Goal: Information Seeking & Learning: Learn about a topic

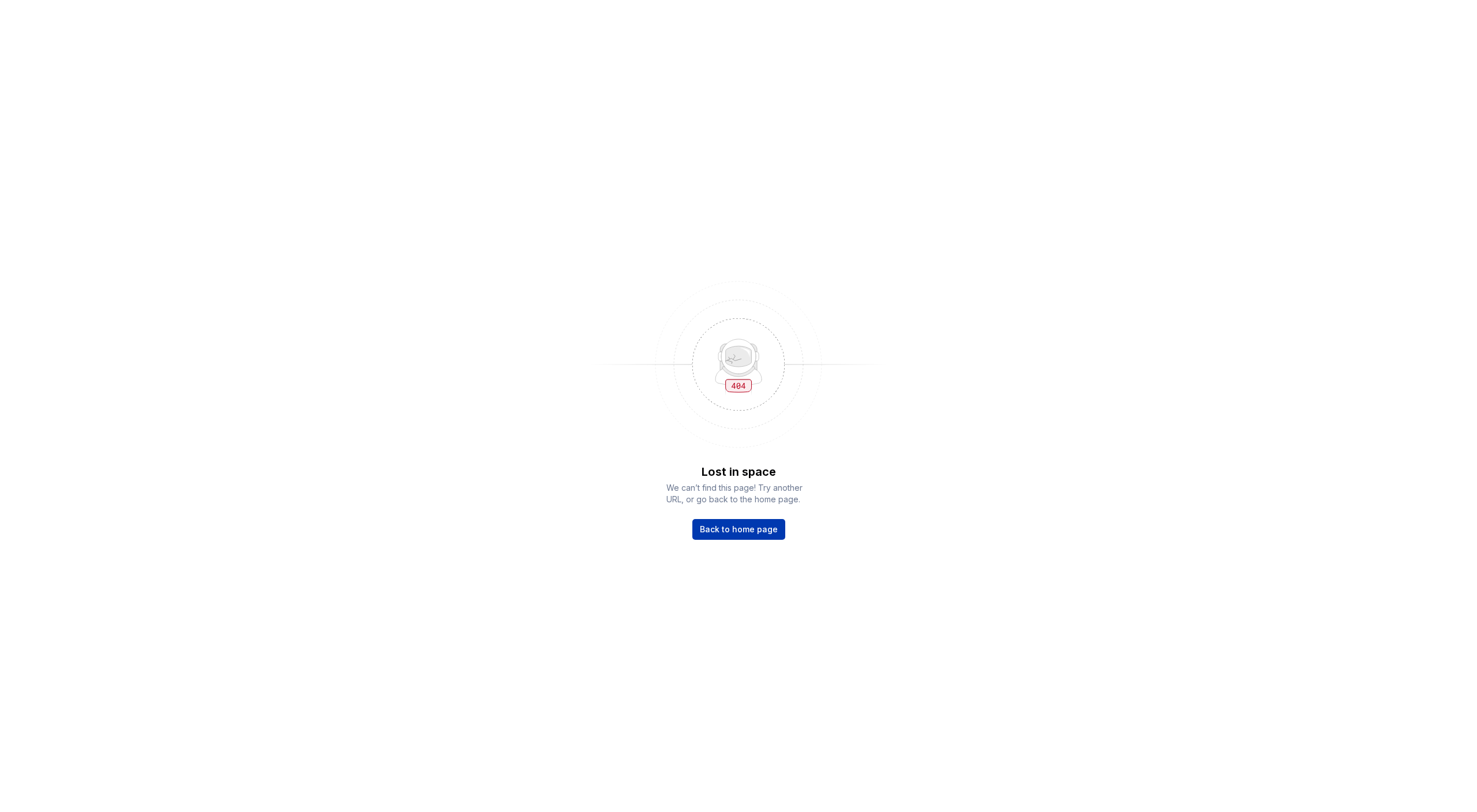
click at [760, 536] on link "Back to home page" at bounding box center [739, 529] width 93 height 21
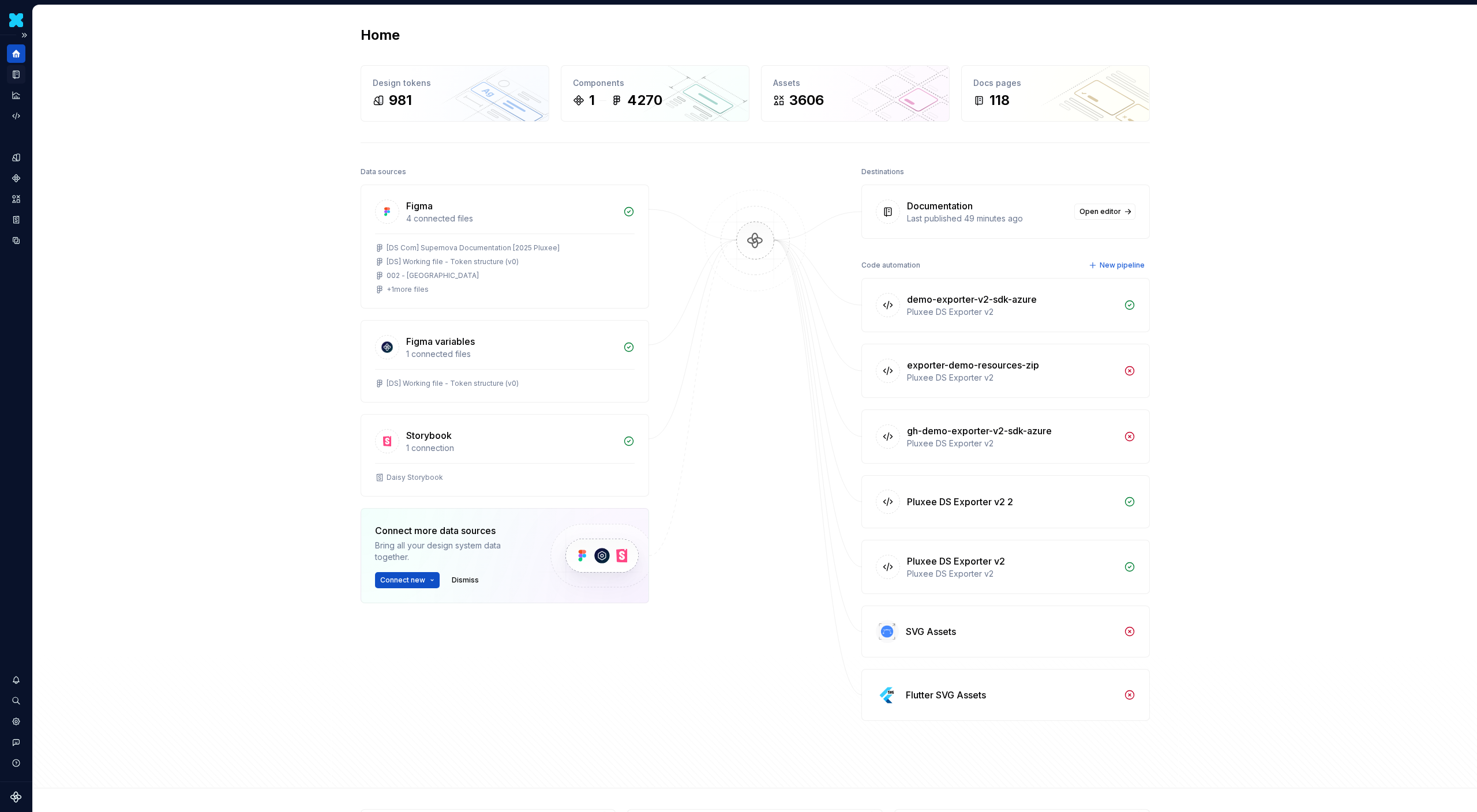
click at [18, 77] on icon "Documentation" at bounding box center [16, 75] width 6 height 7
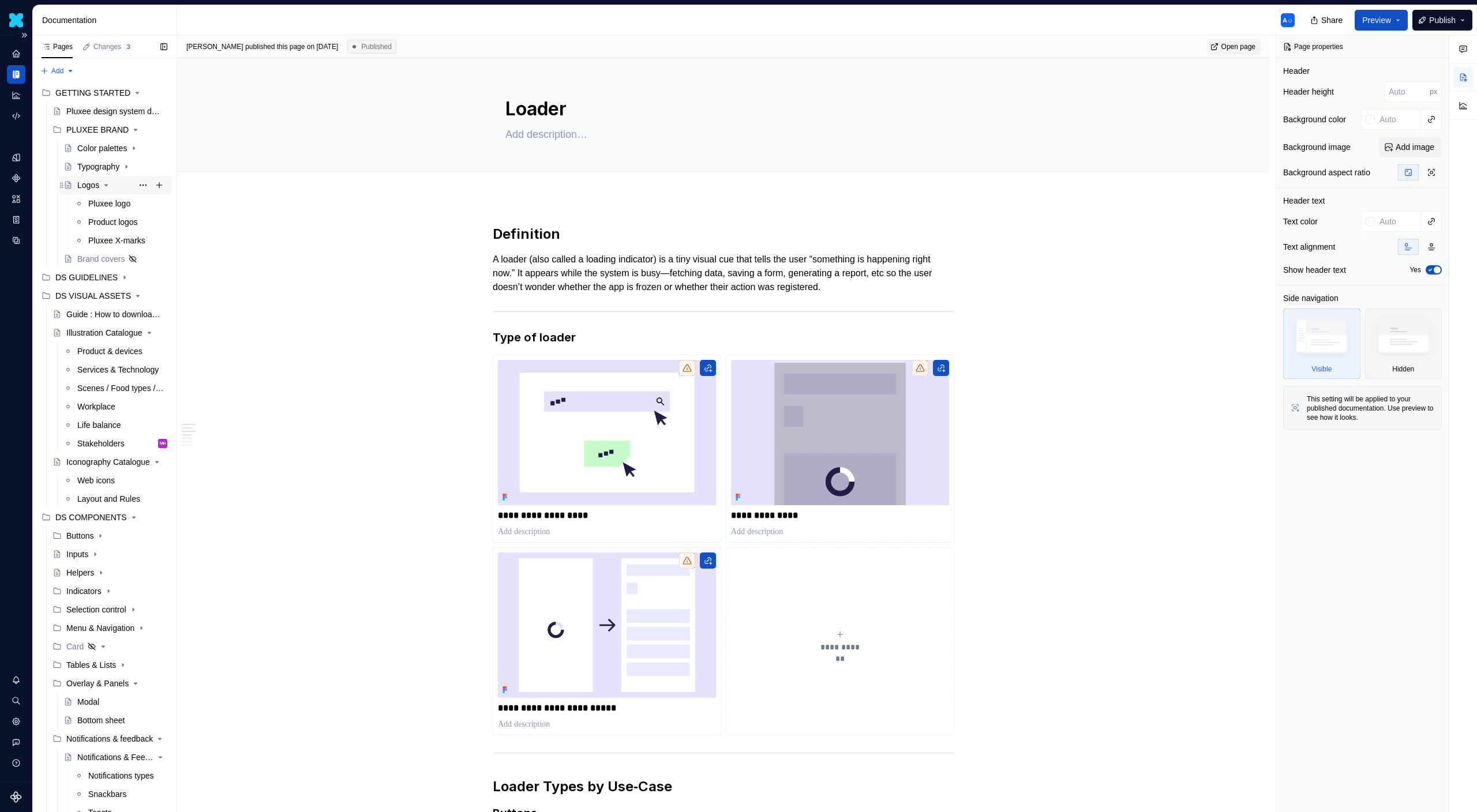
click at [108, 185] on icon "Page tree" at bounding box center [107, 186] width 3 height 1
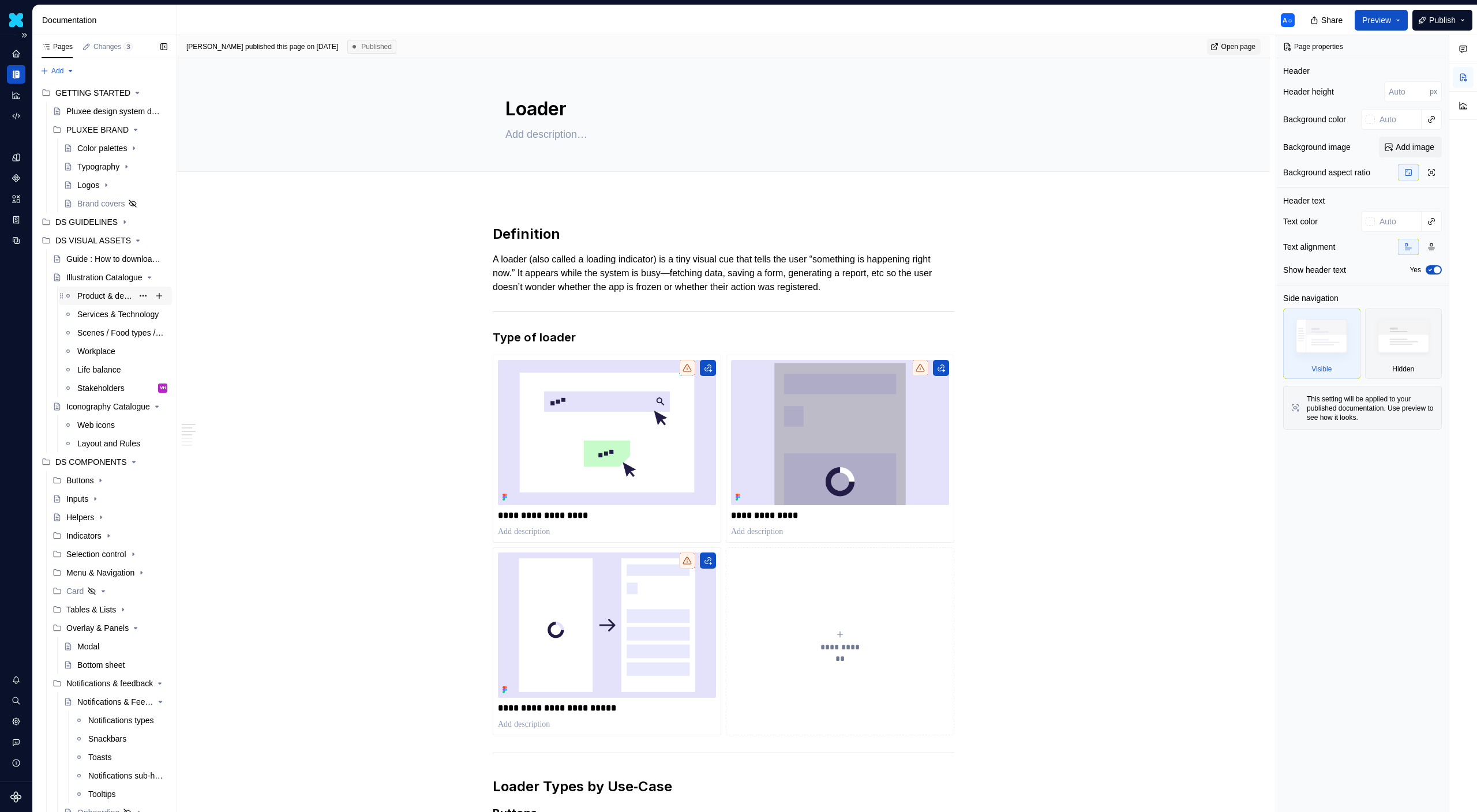
click at [111, 290] on div "Product & devices" at bounding box center [105, 296] width 55 height 11
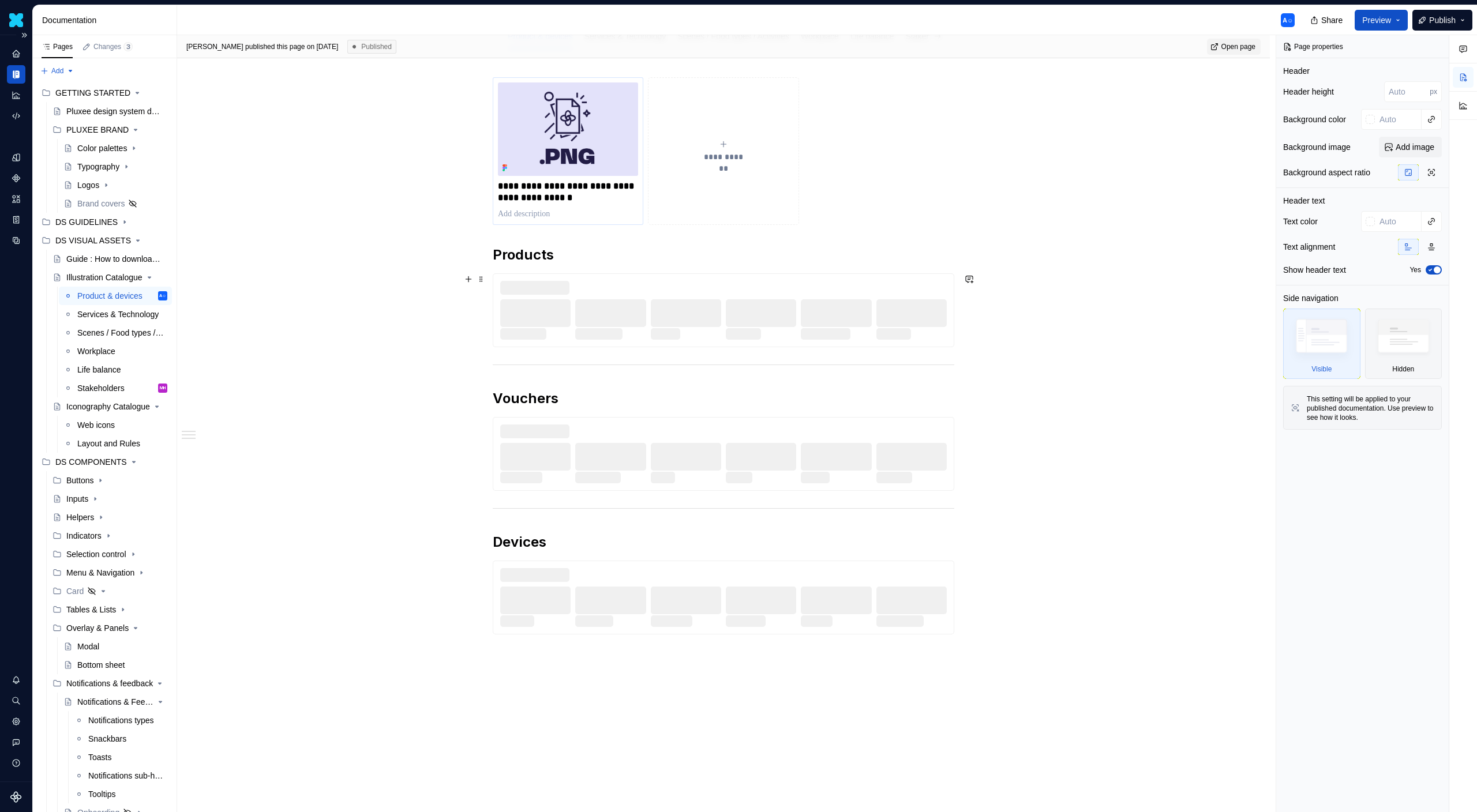
scroll to position [193, 0]
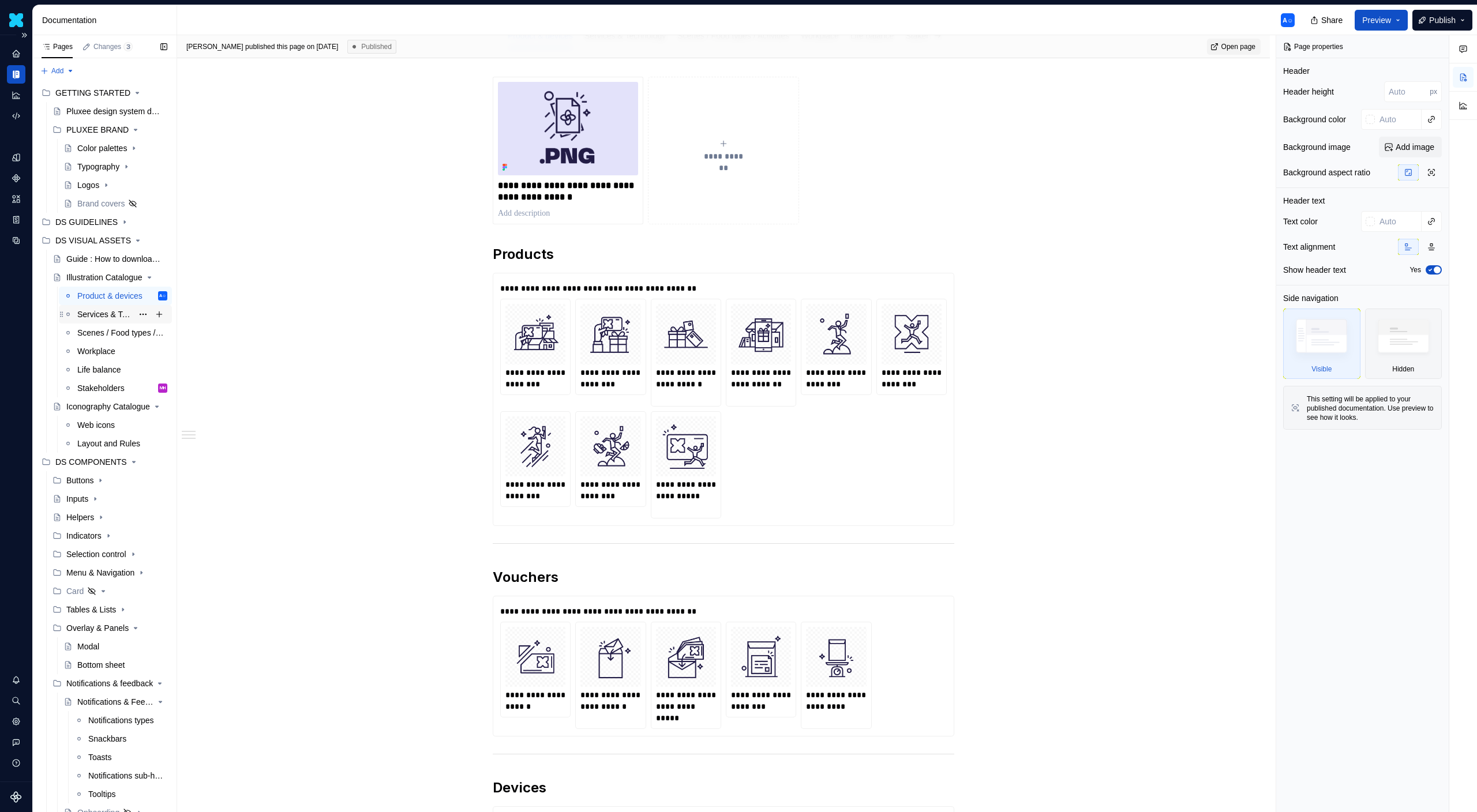
click at [94, 317] on div "Services & Technology" at bounding box center [105, 315] width 55 height 11
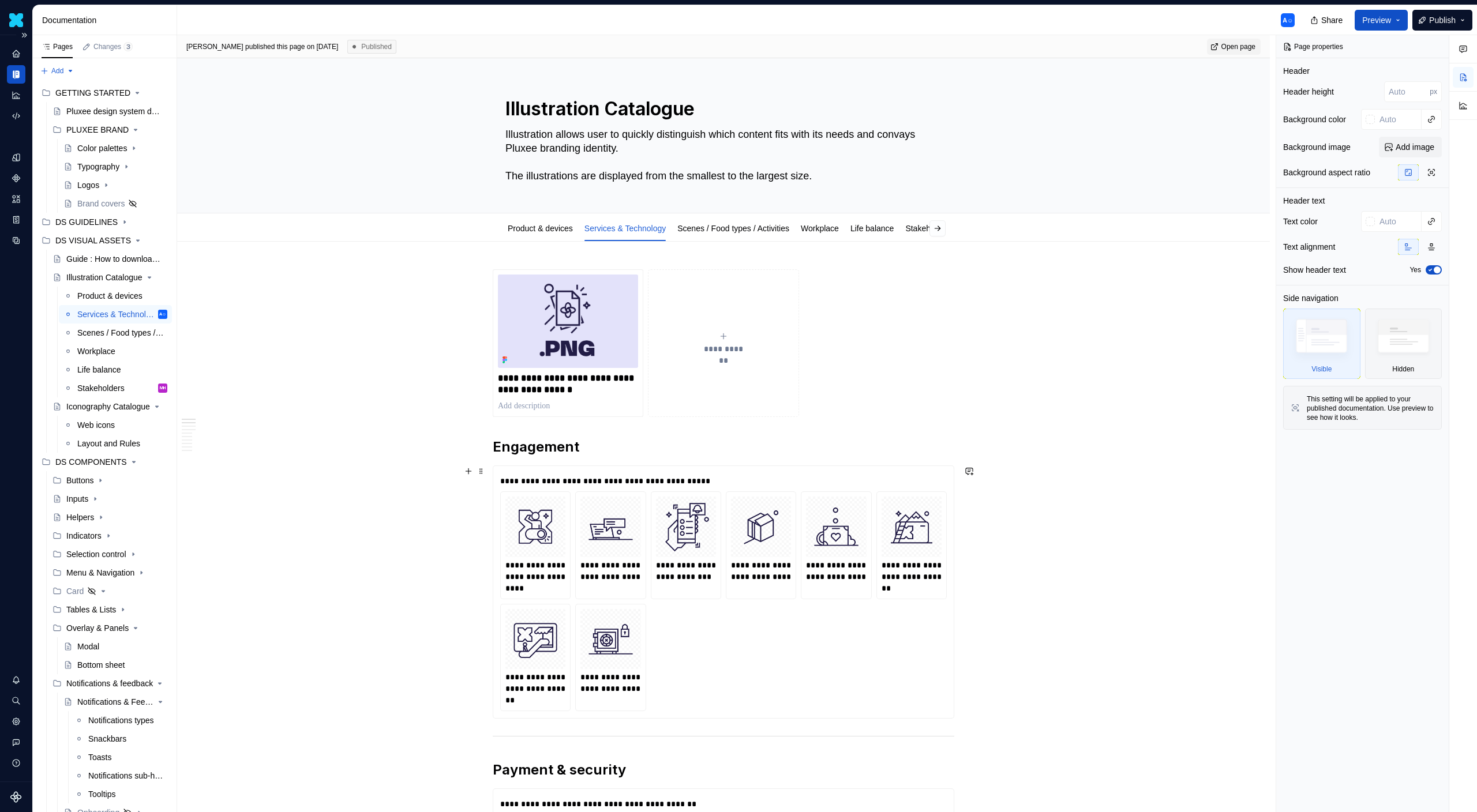
click at [742, 531] on img at bounding box center [760, 527] width 51 height 51
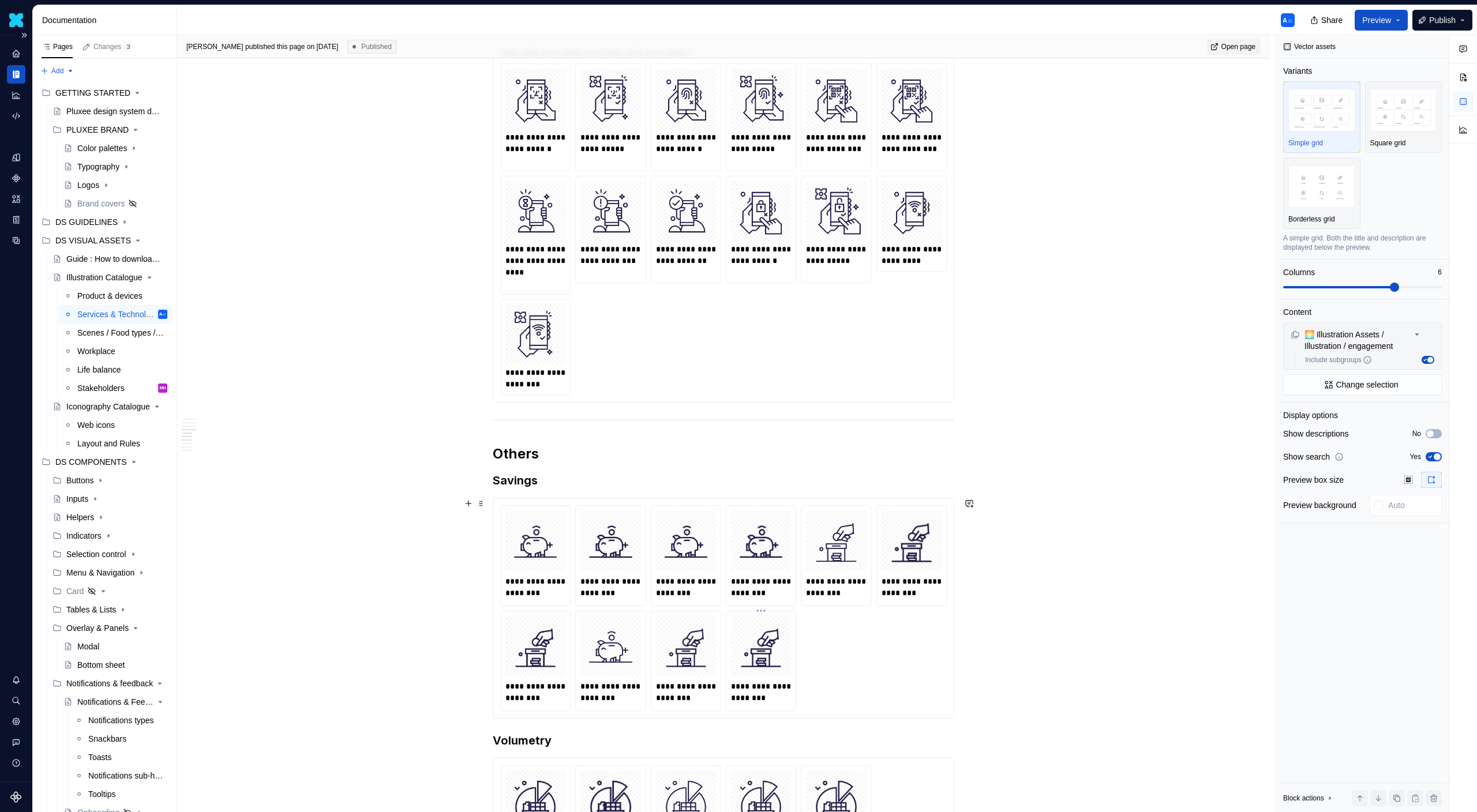
scroll to position [1096, 0]
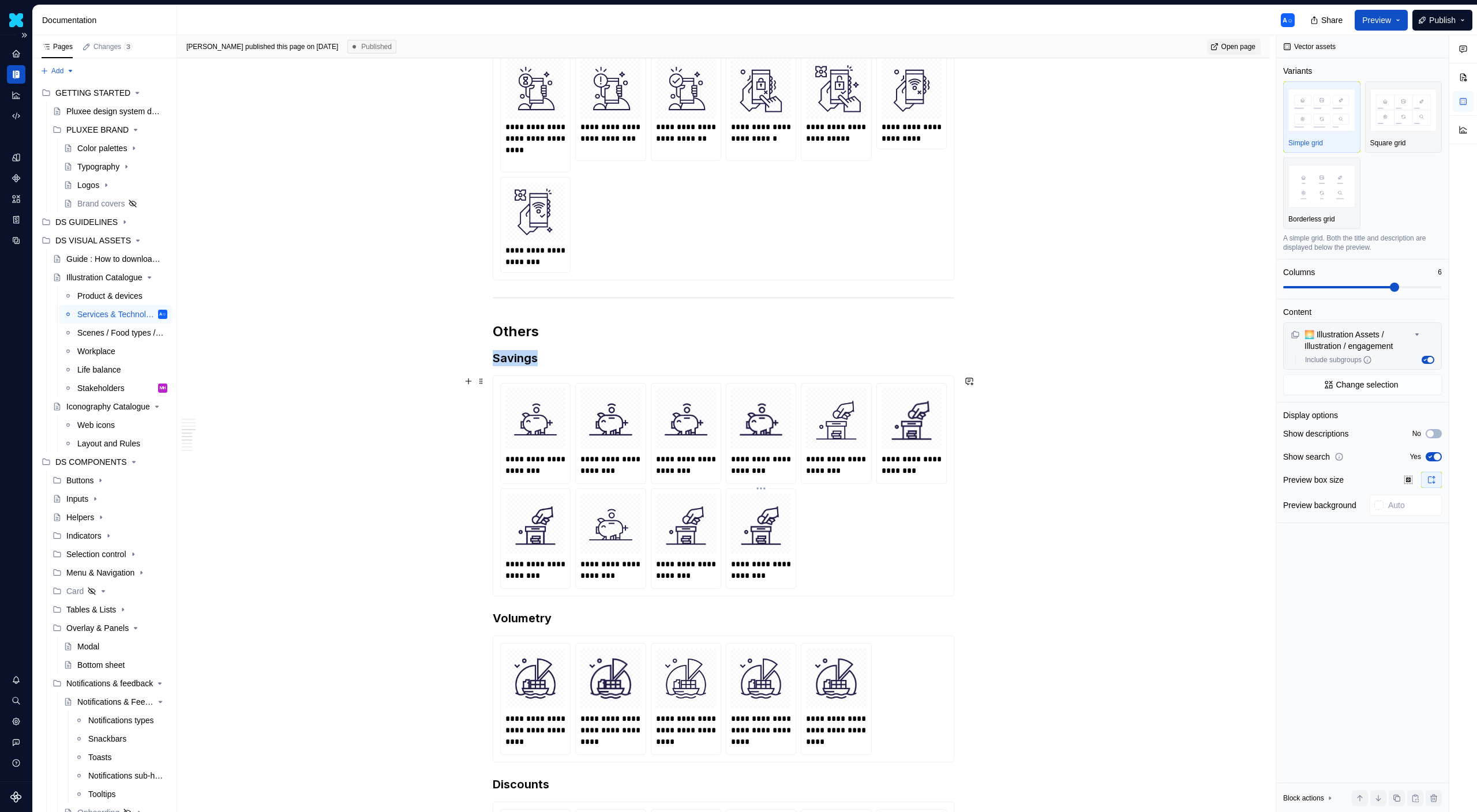
click at [742, 525] on img at bounding box center [760, 524] width 51 height 51
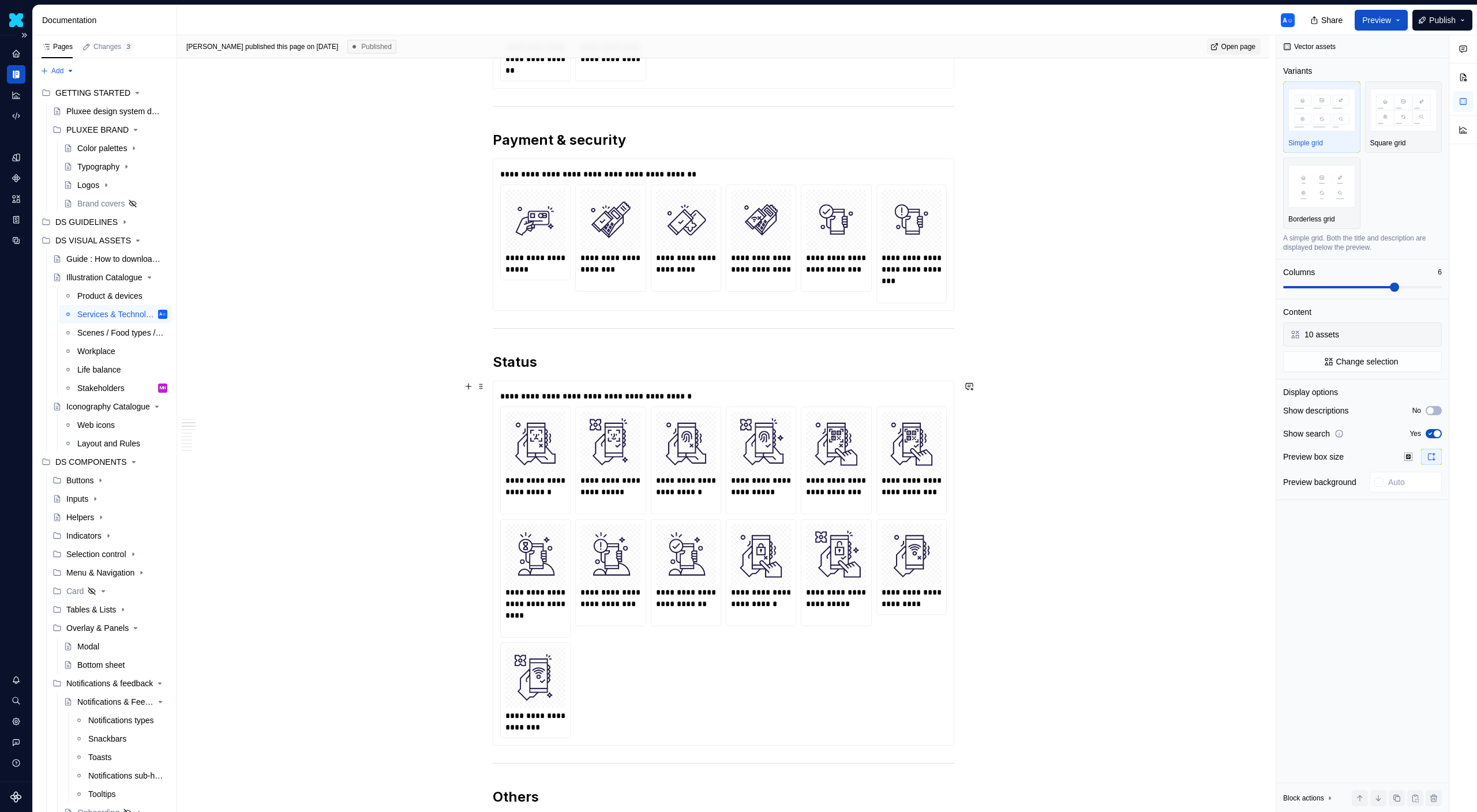
scroll to position [584, 0]
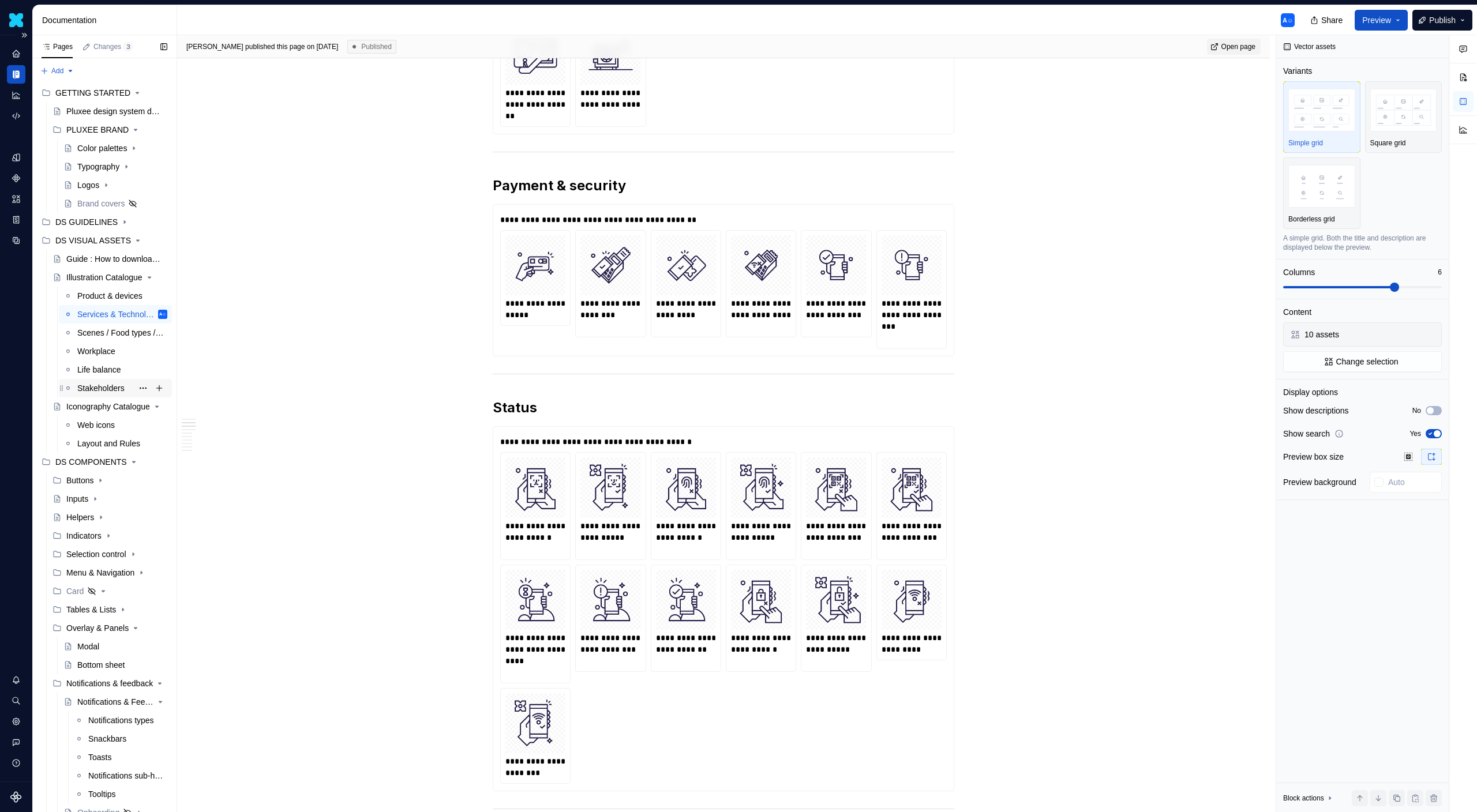
click at [97, 383] on div "Stakeholders" at bounding box center [101, 388] width 47 height 11
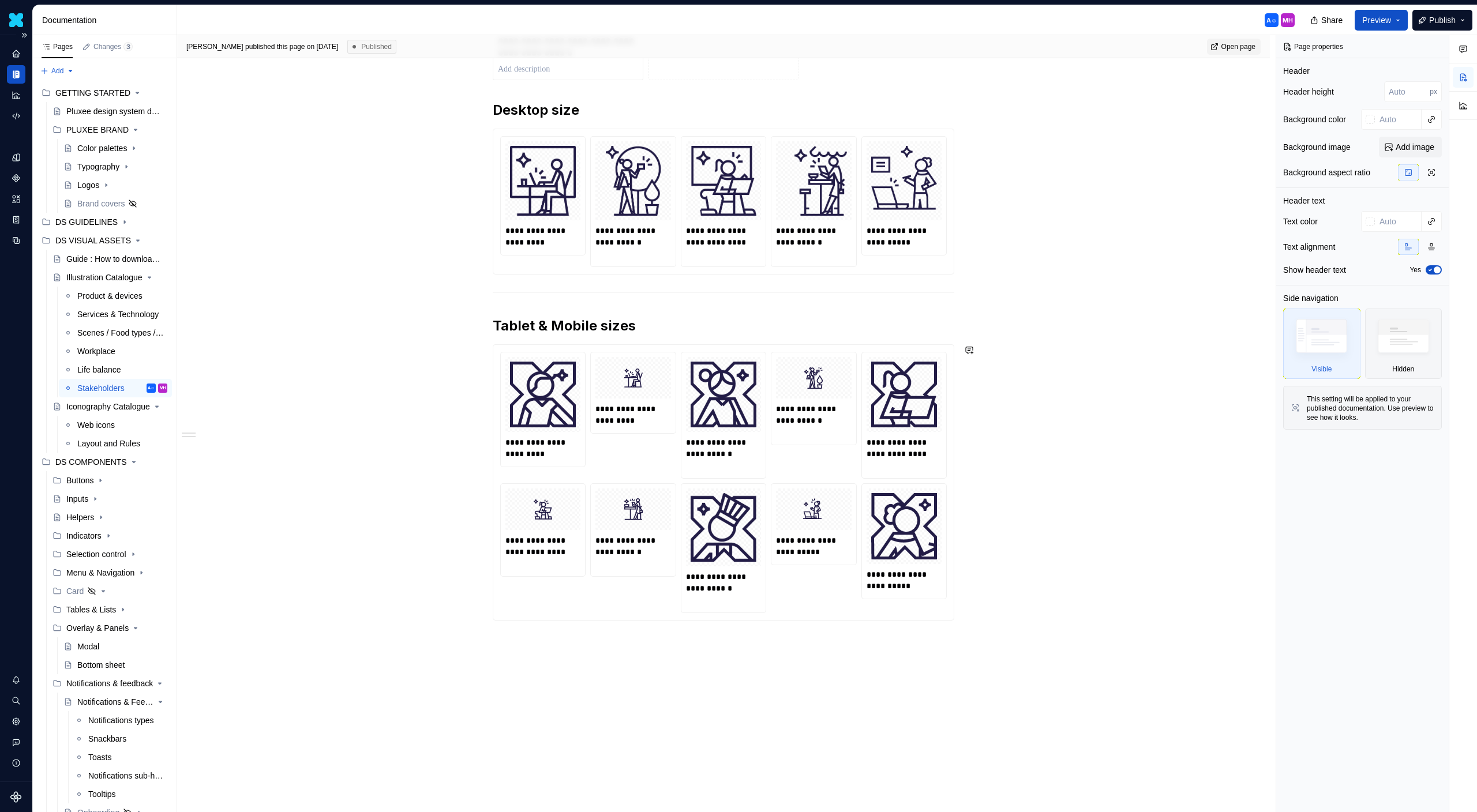
scroll to position [403, 0]
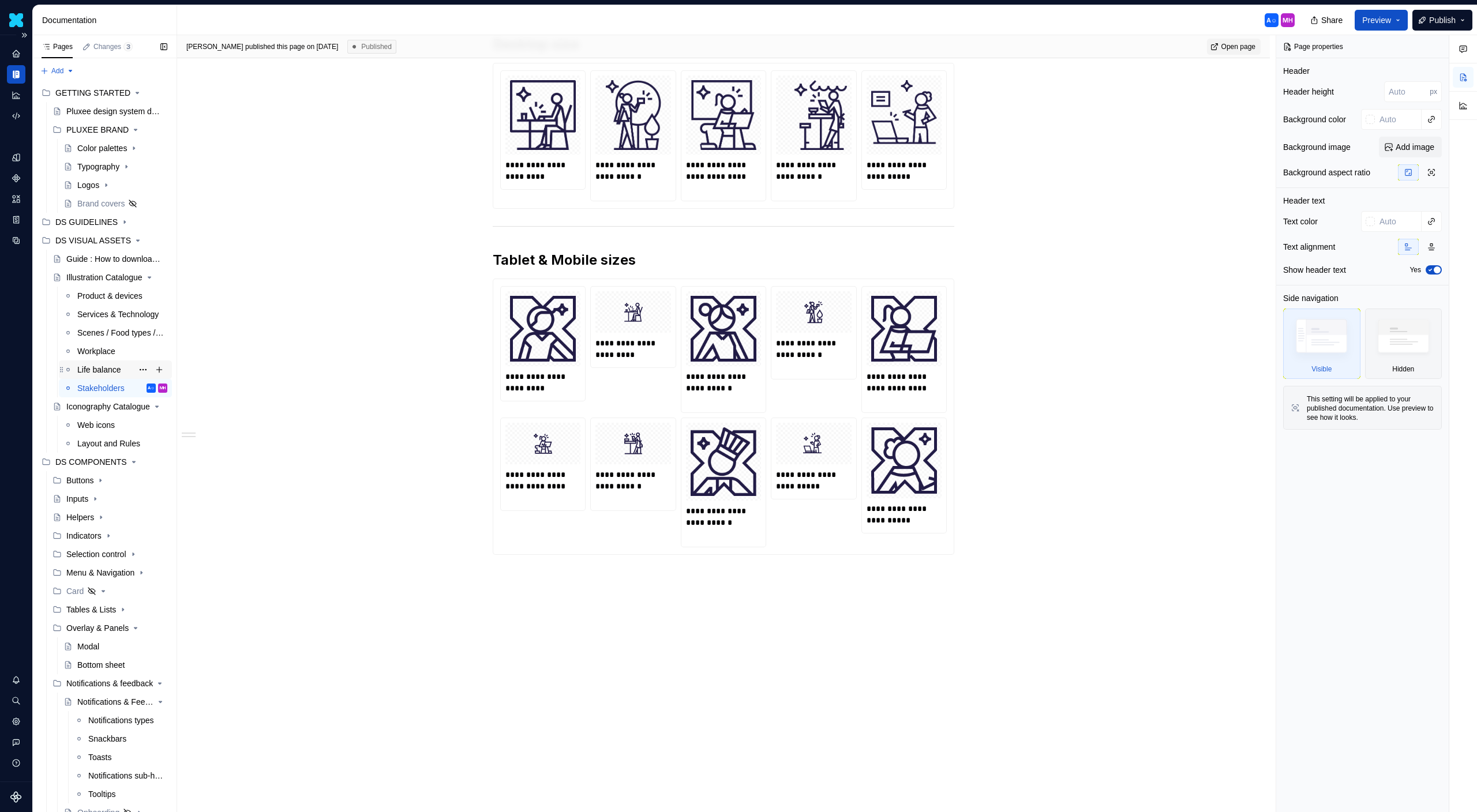
click at [95, 376] on div "Life balance" at bounding box center [123, 370] width 90 height 16
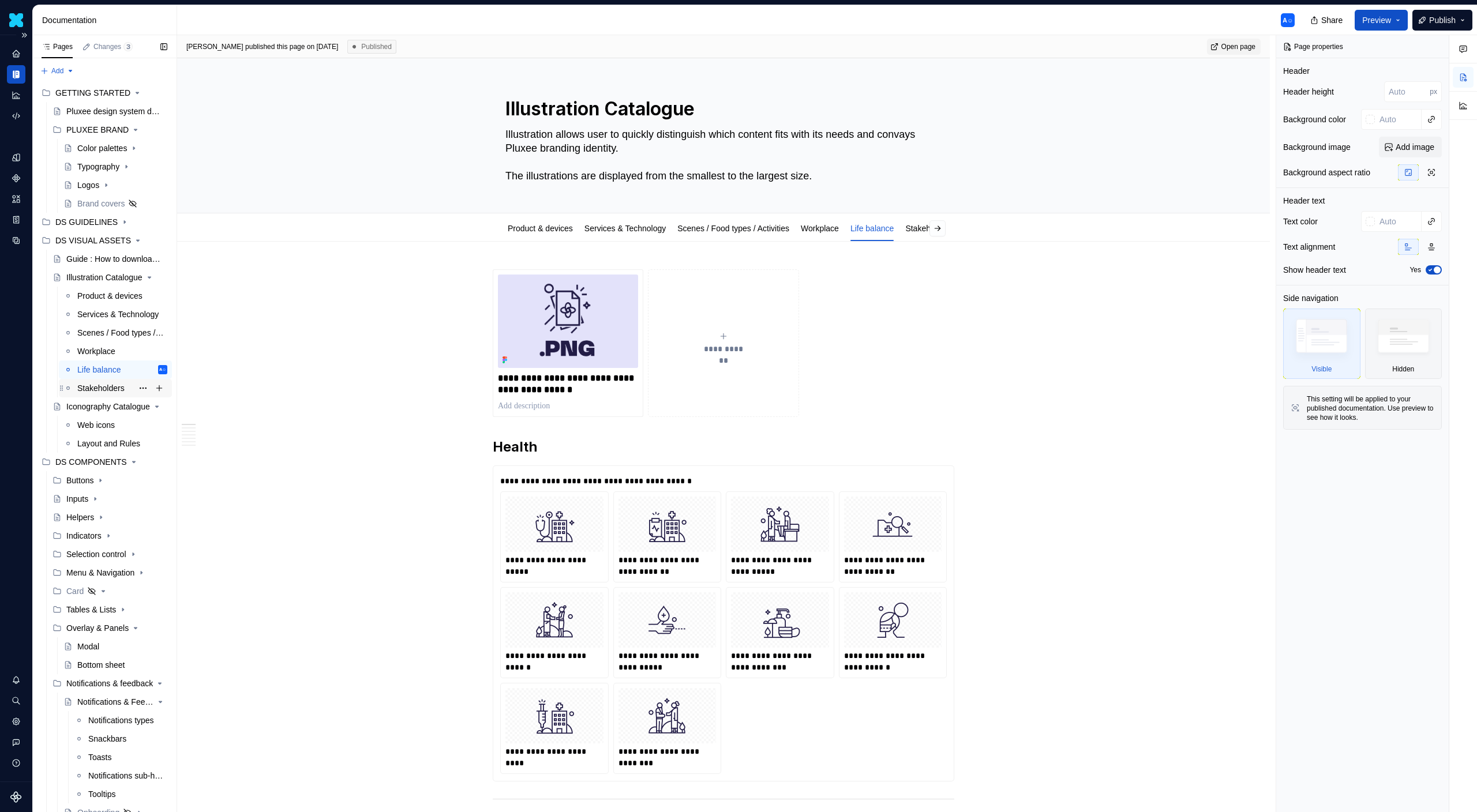
click at [95, 383] on div "Stakeholders" at bounding box center [101, 388] width 47 height 11
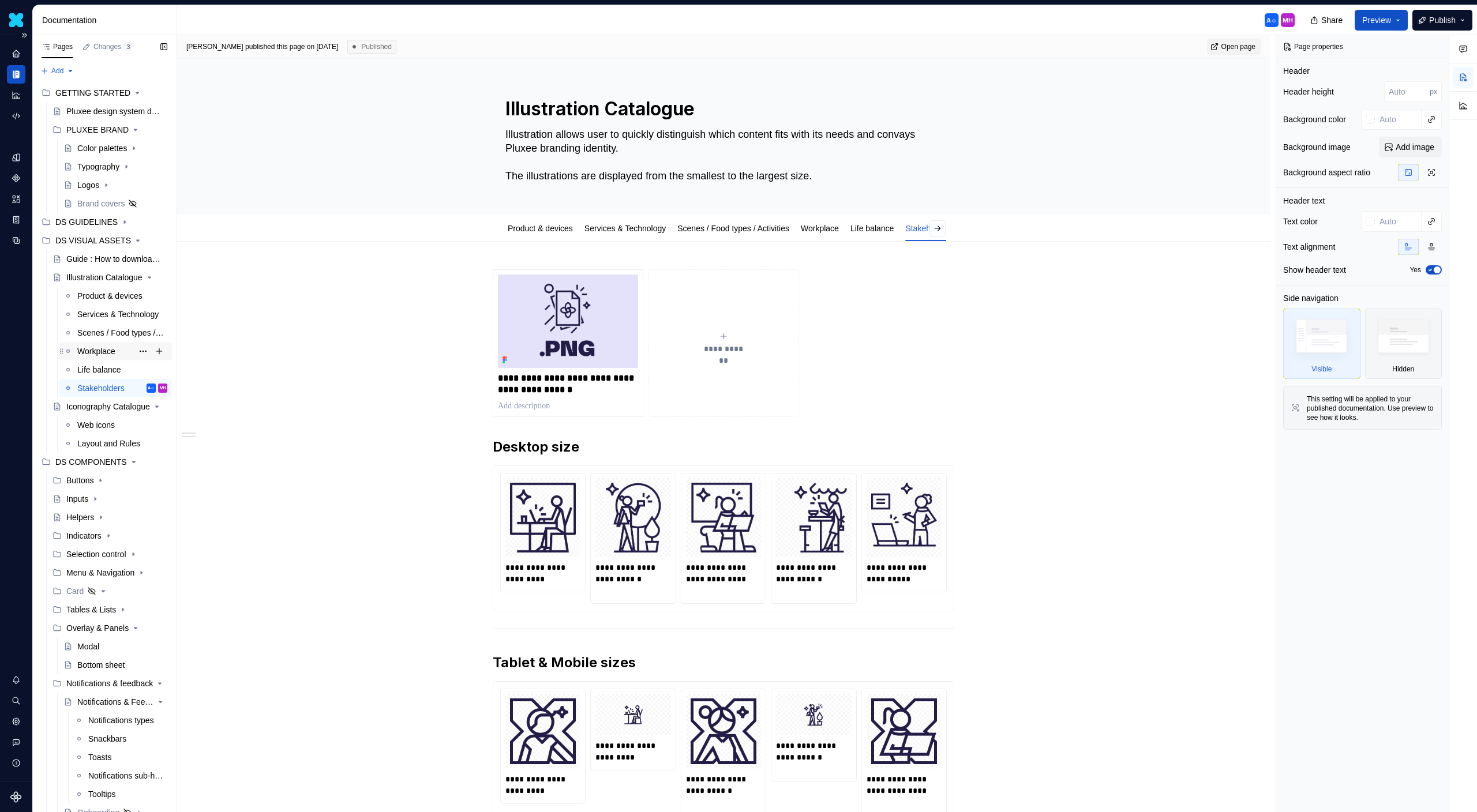
click at [99, 355] on div "Workplace" at bounding box center [96, 351] width 38 height 11
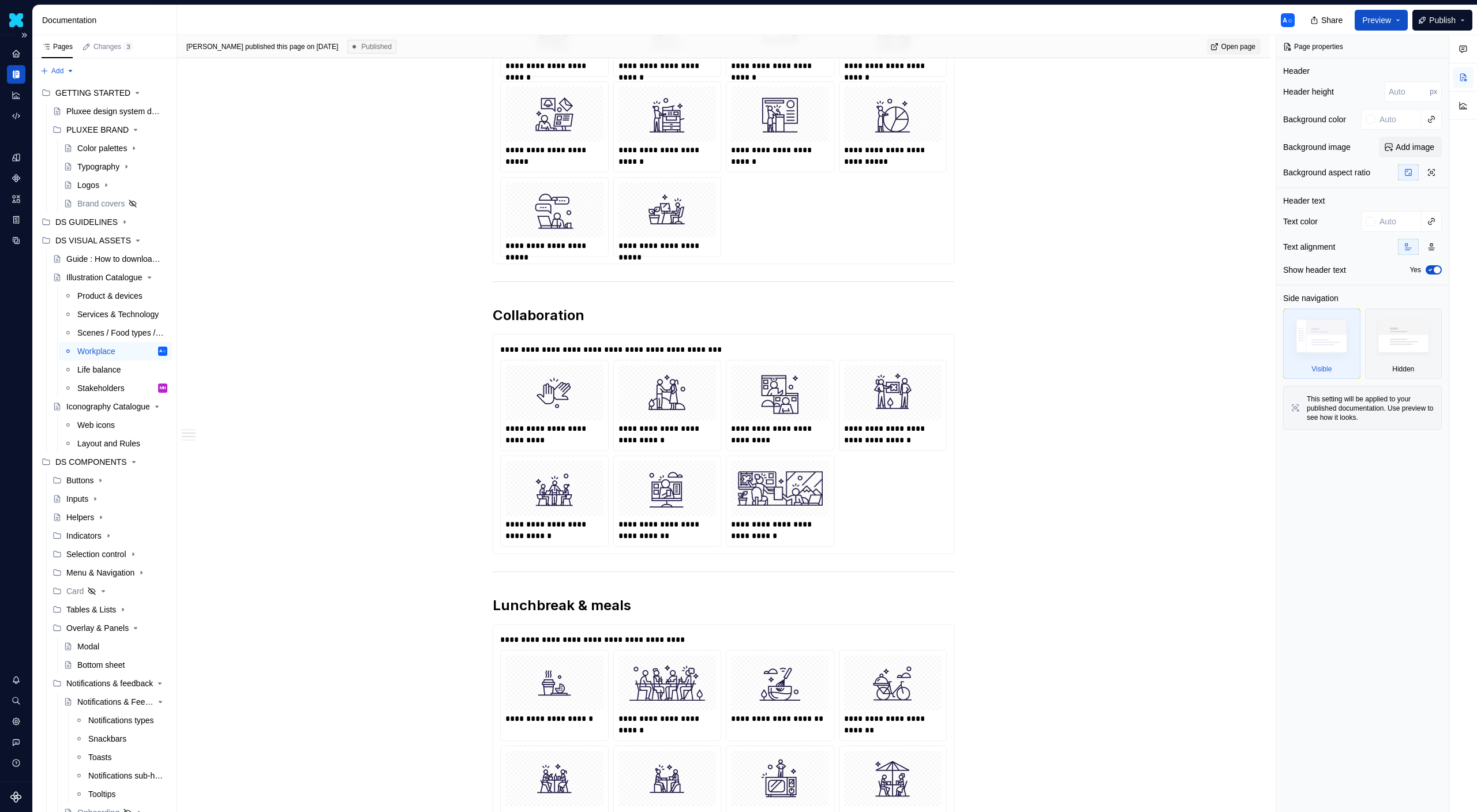
scroll to position [753, 0]
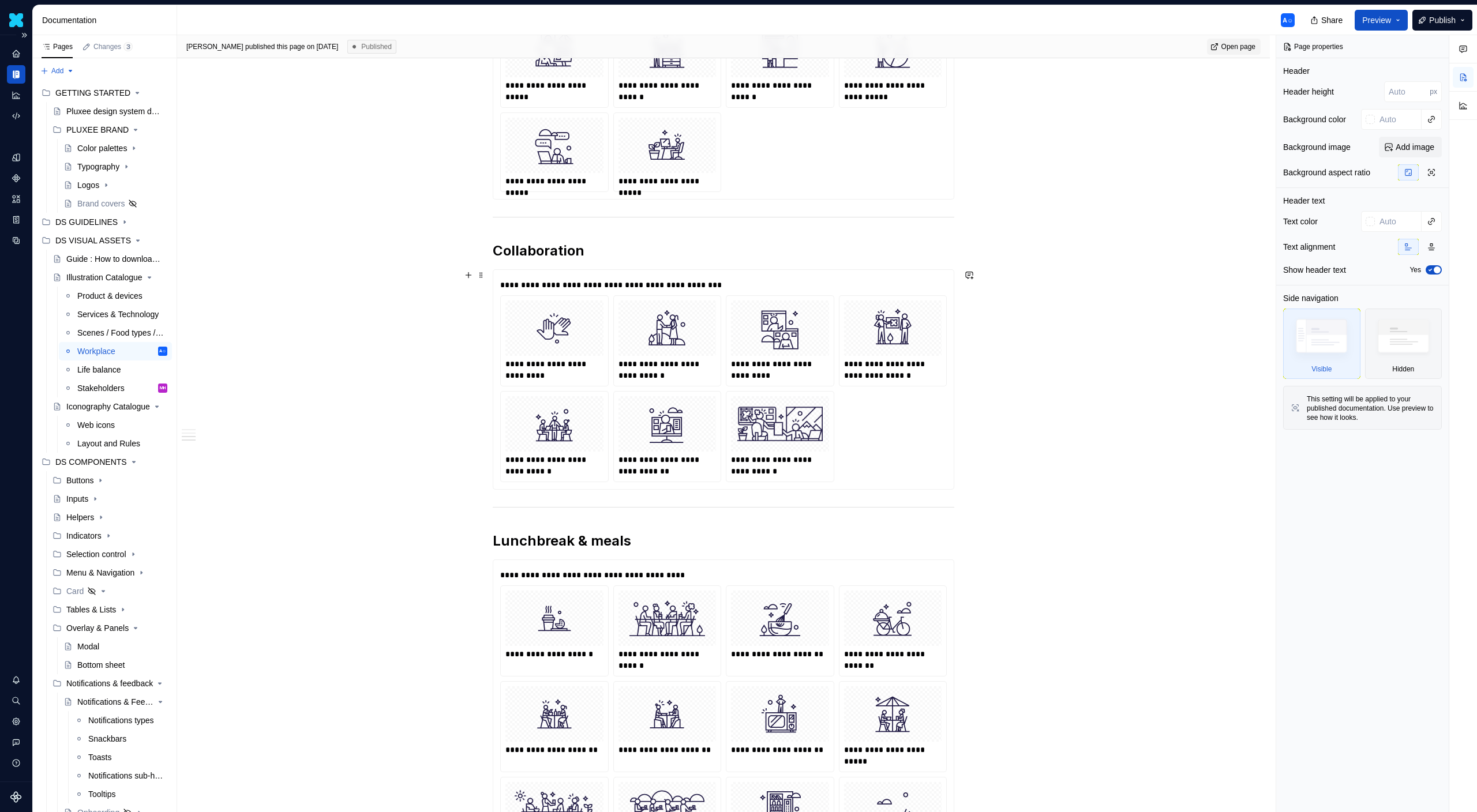
click at [738, 413] on img at bounding box center [780, 424] width 89 height 46
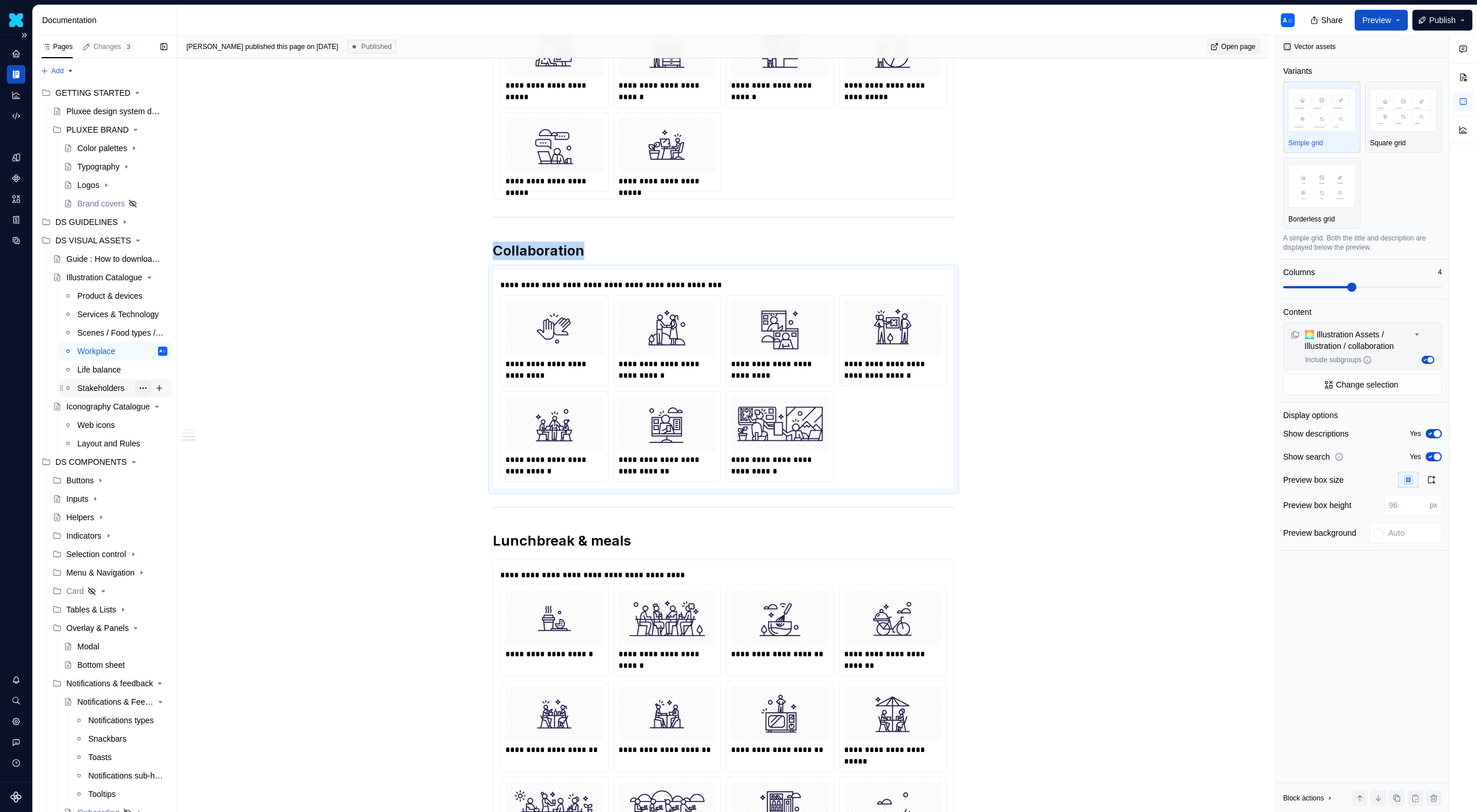
click at [137, 393] on button "Page tree" at bounding box center [143, 388] width 16 height 16
click at [110, 384] on div "Pages Changes 3 Add Accessibility guide for tree Page tree. Navigate the tree w…" at bounding box center [104, 426] width 144 height 783
click at [110, 384] on div "Stakeholders" at bounding box center [101, 388] width 47 height 11
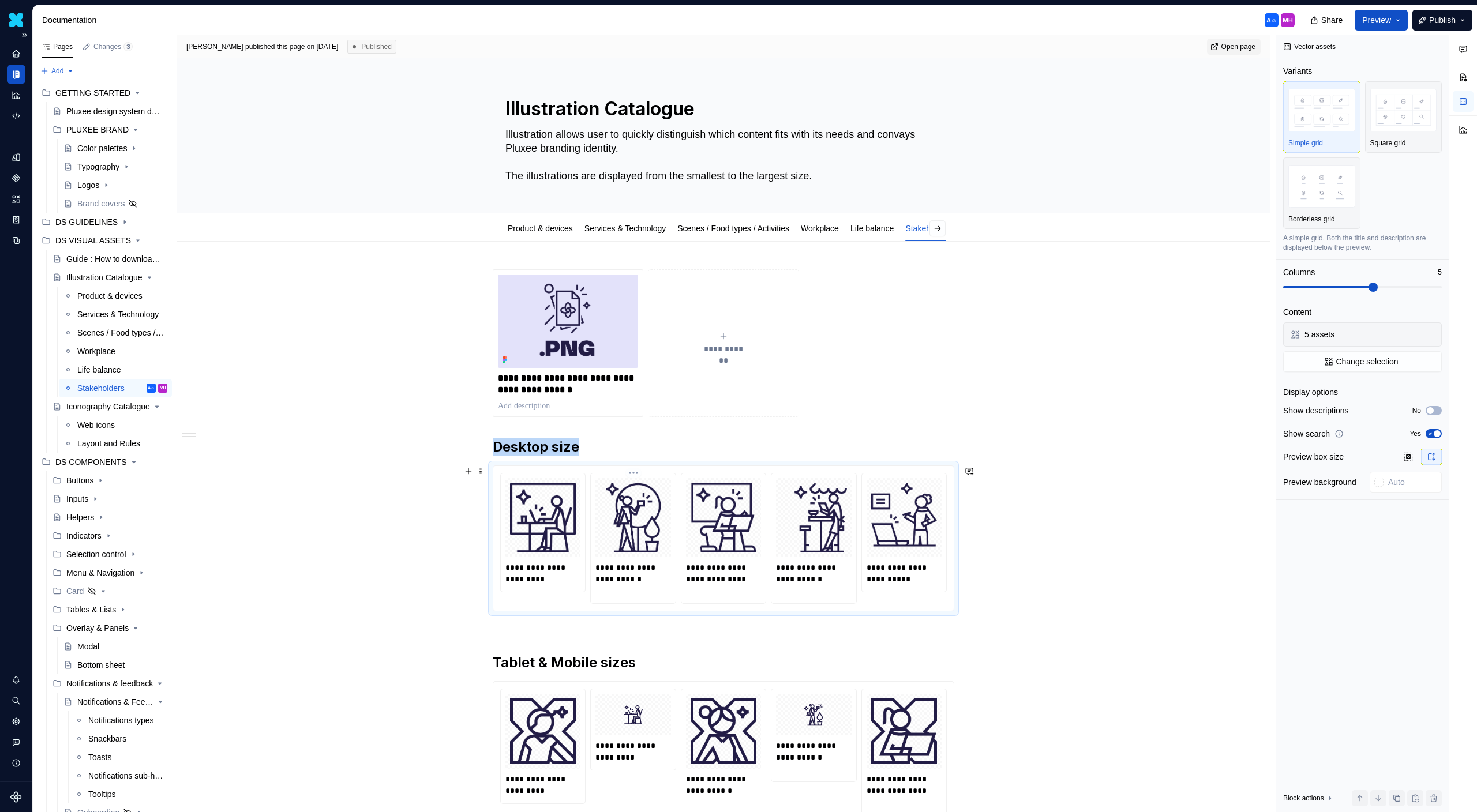
click at [635, 500] on img at bounding box center [633, 517] width 66 height 70
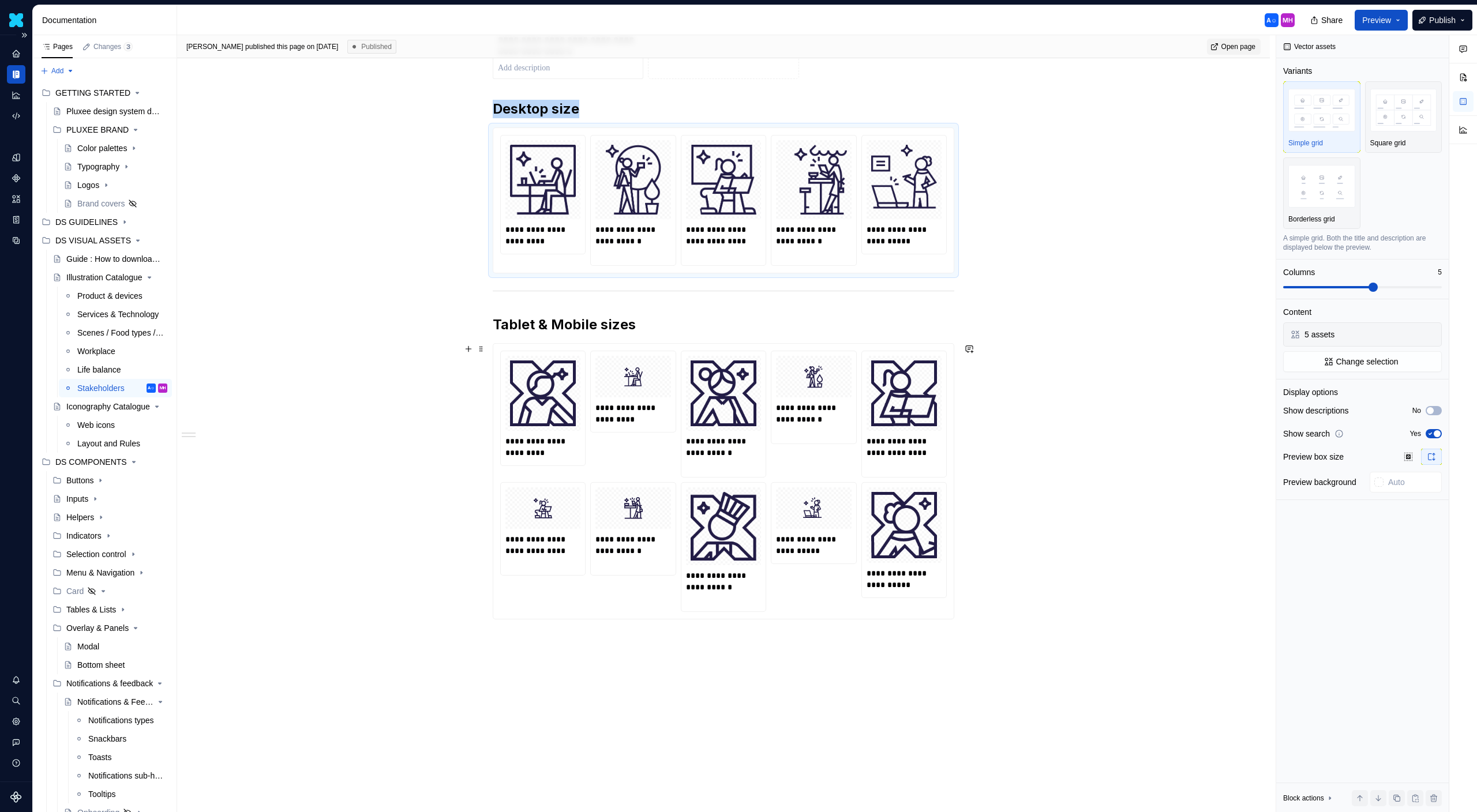
scroll to position [403, 0]
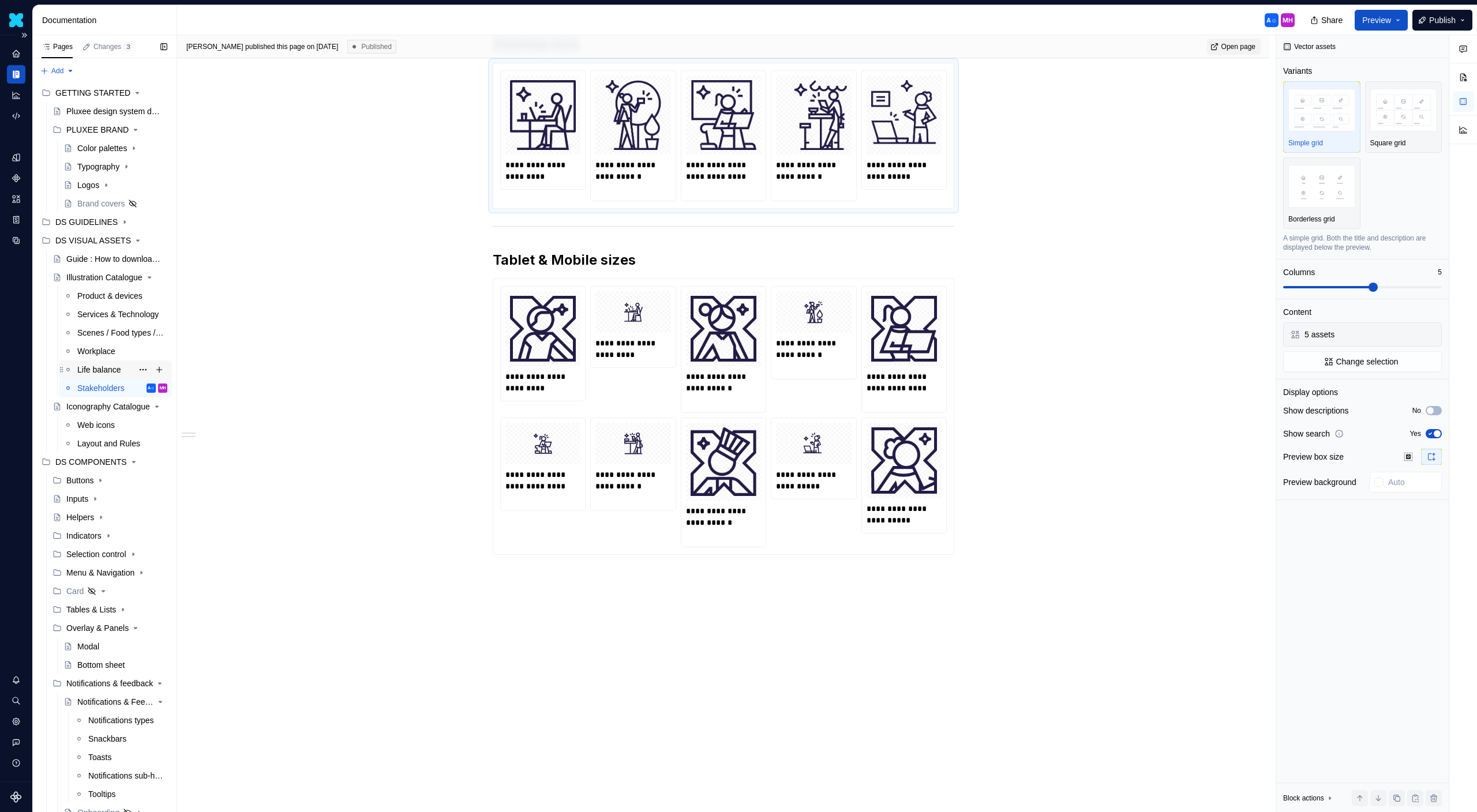
click at [102, 366] on div "Life balance" at bounding box center [99, 370] width 44 height 11
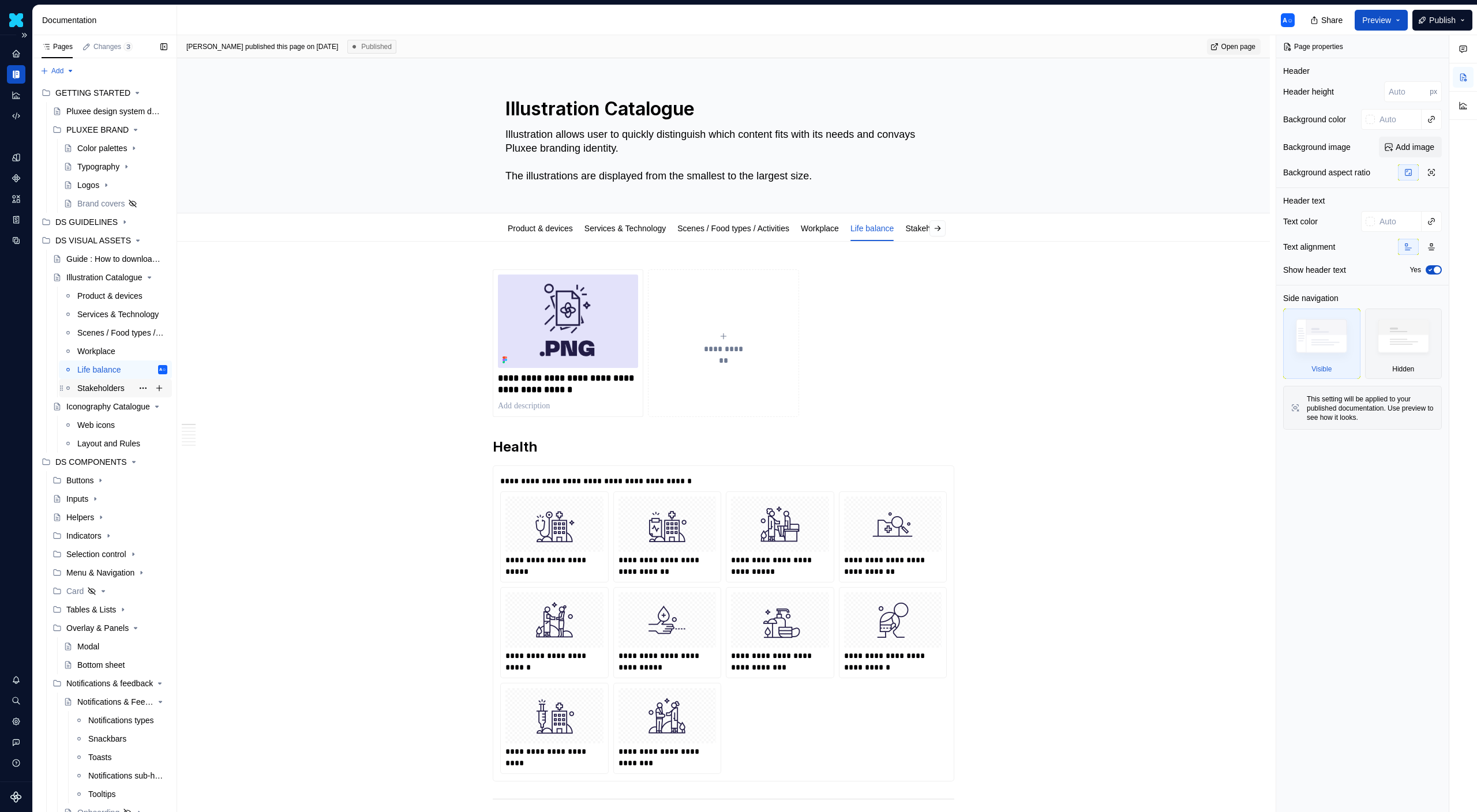
click at [128, 388] on div "Stakeholders MH" at bounding box center [123, 388] width 90 height 16
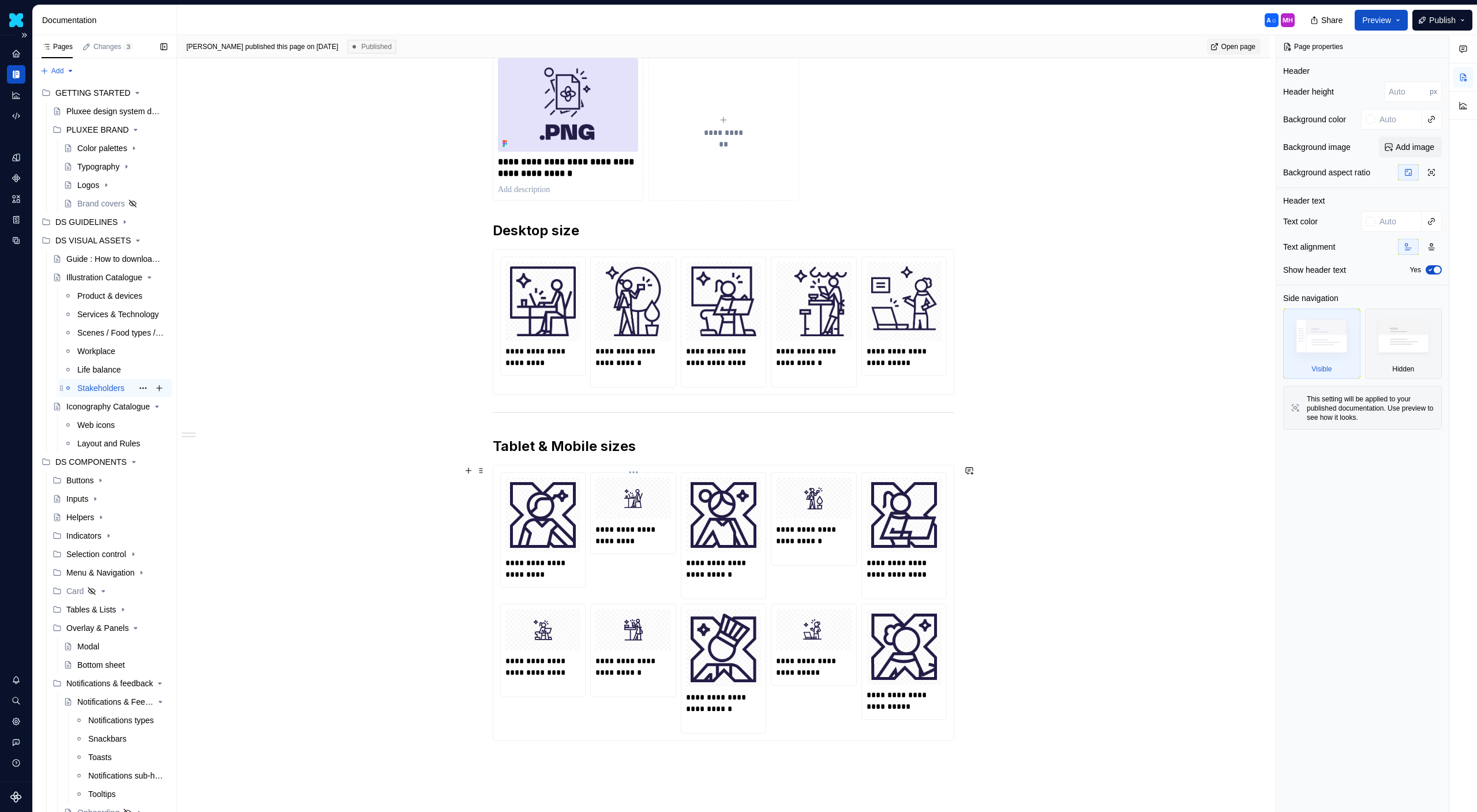
scroll to position [244, 0]
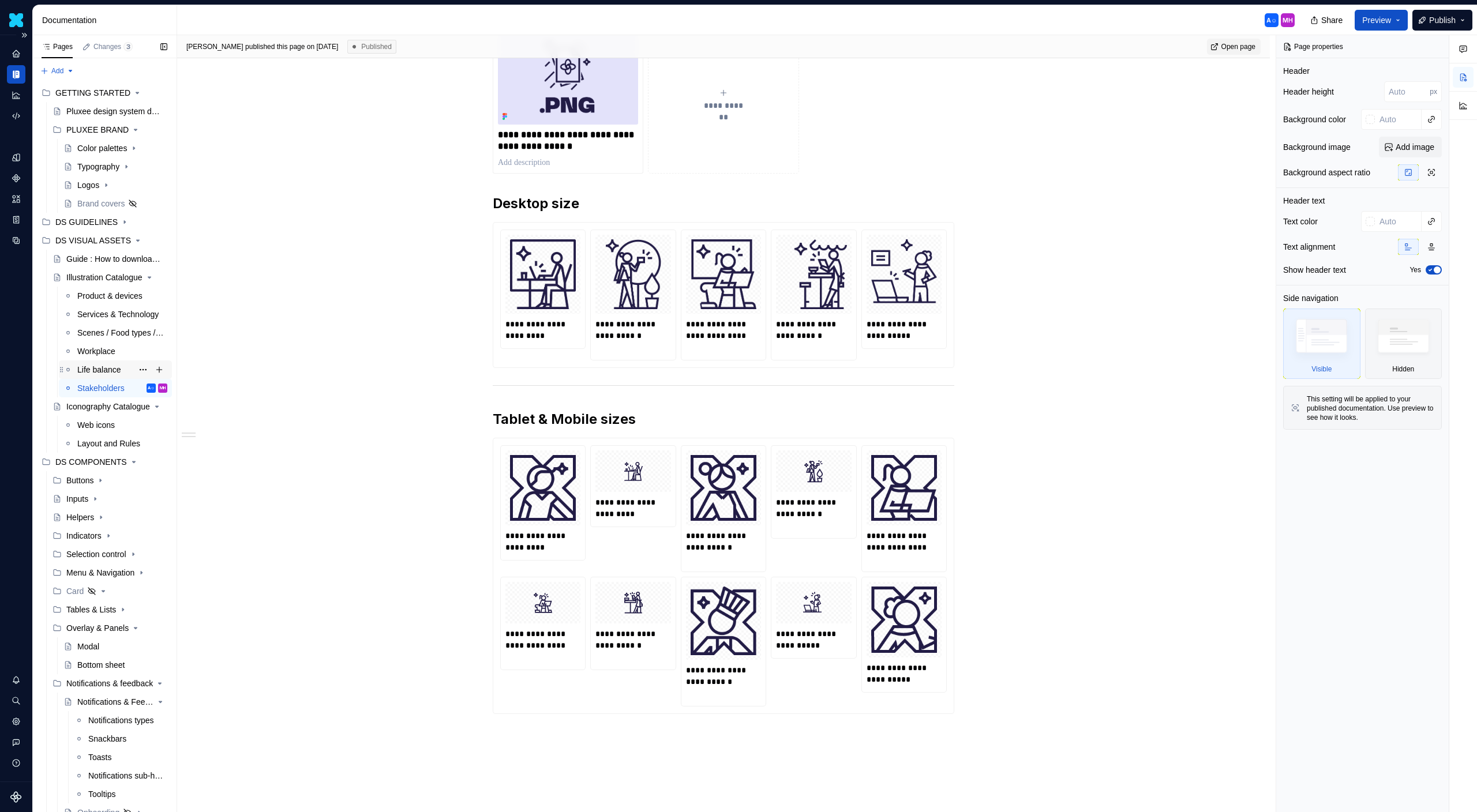
click at [85, 372] on div "Life balance" at bounding box center [99, 370] width 44 height 11
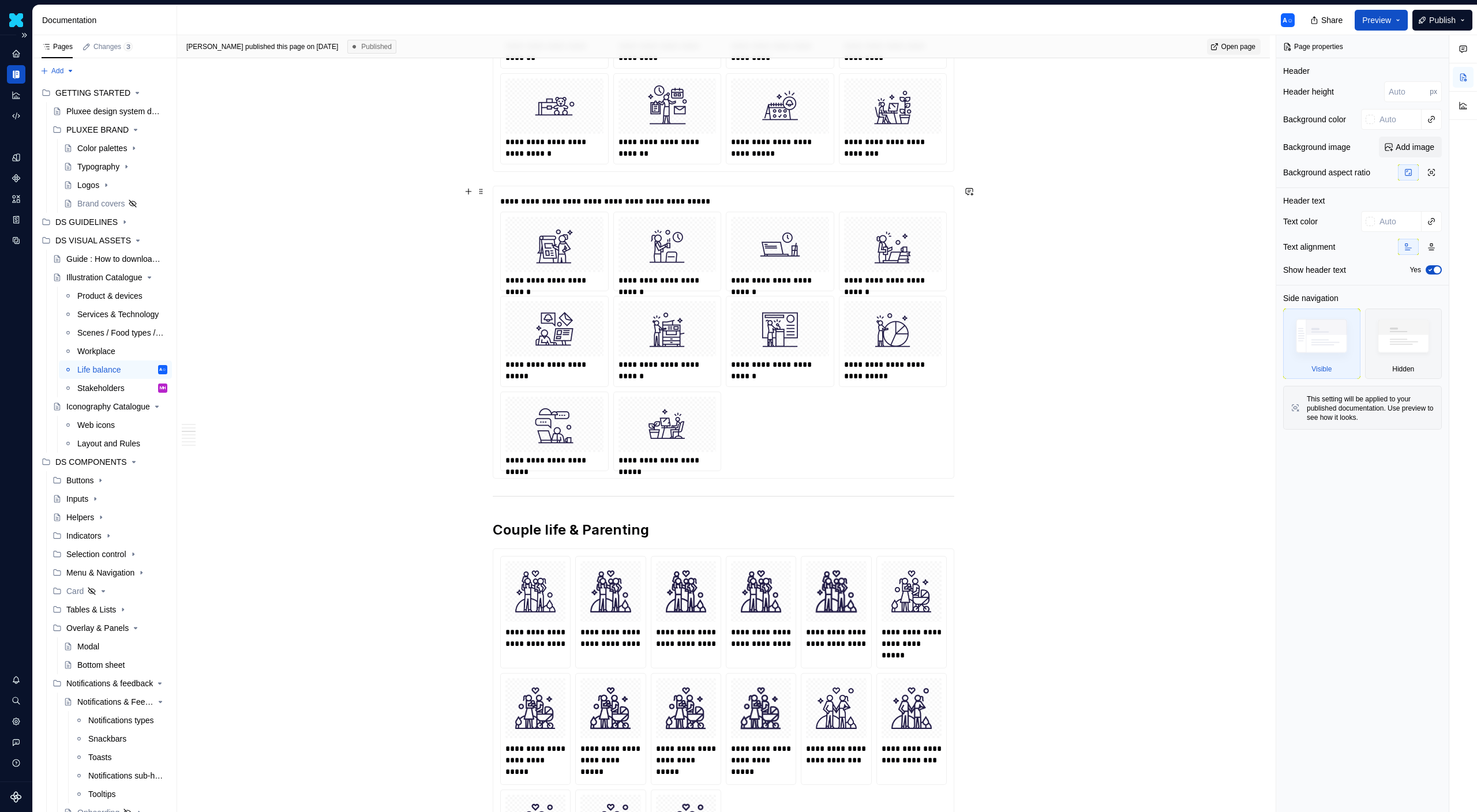
scroll to position [1344, 0]
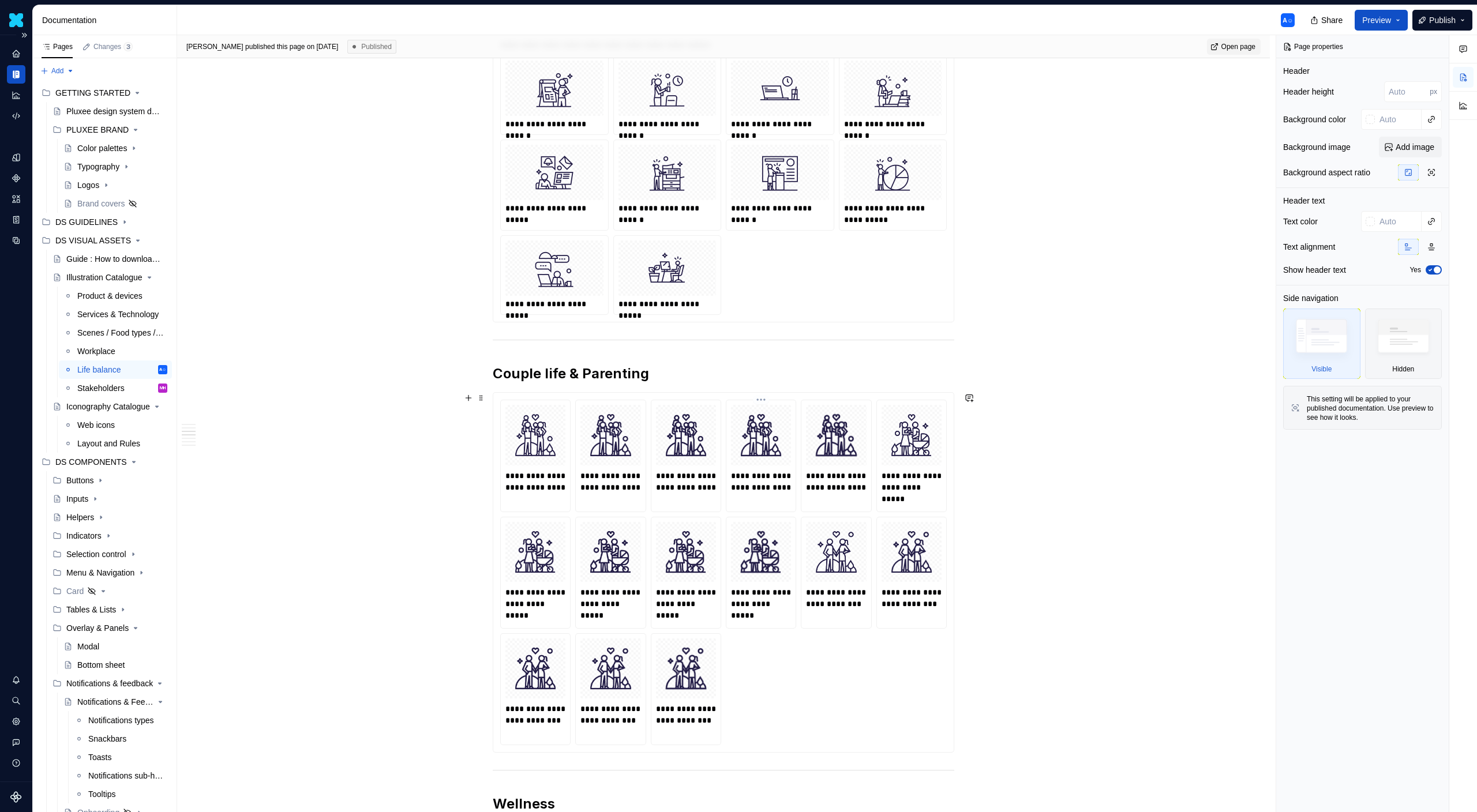
click at [781, 483] on p "**********" at bounding box center [761, 487] width 60 height 34
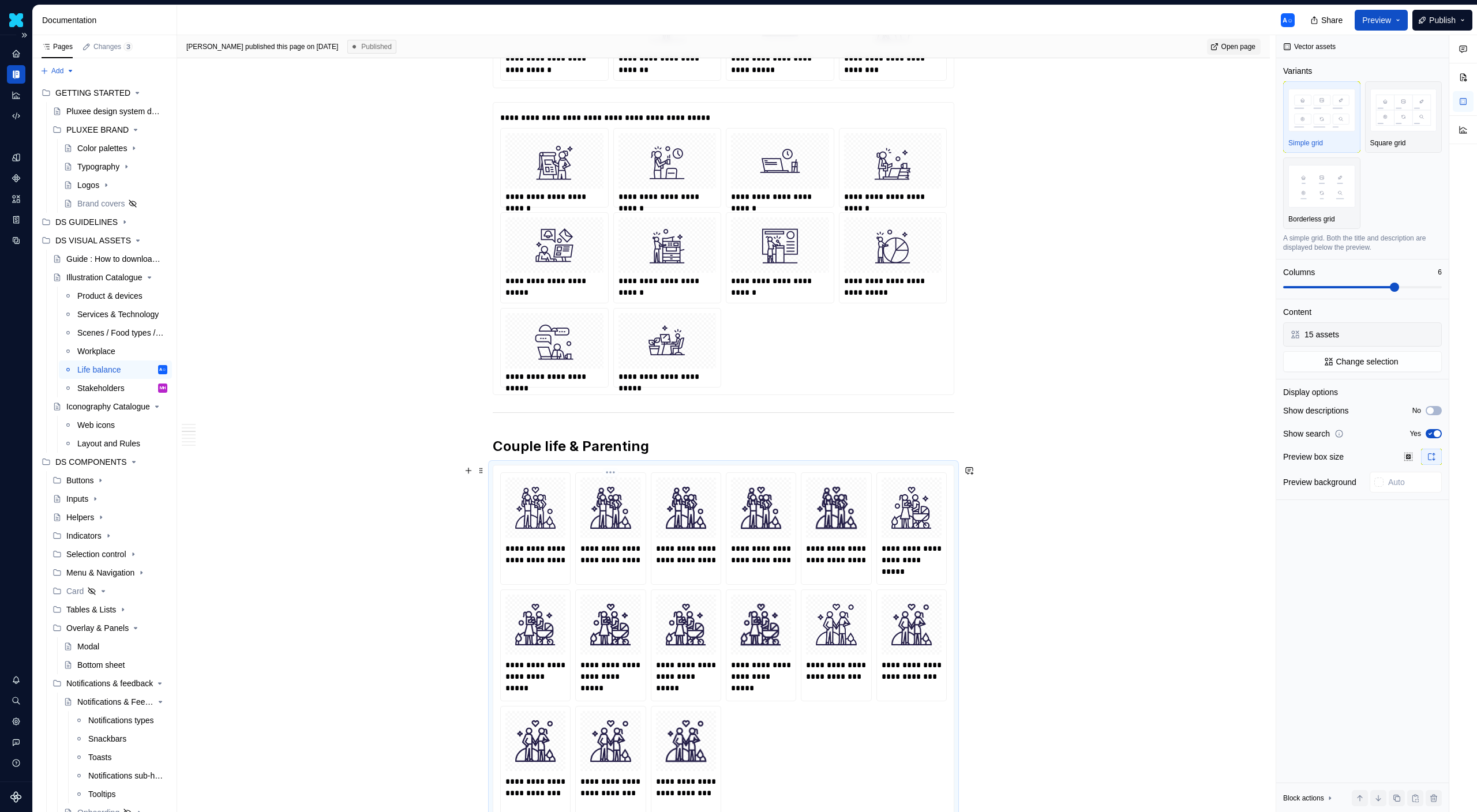
scroll to position [1246, 0]
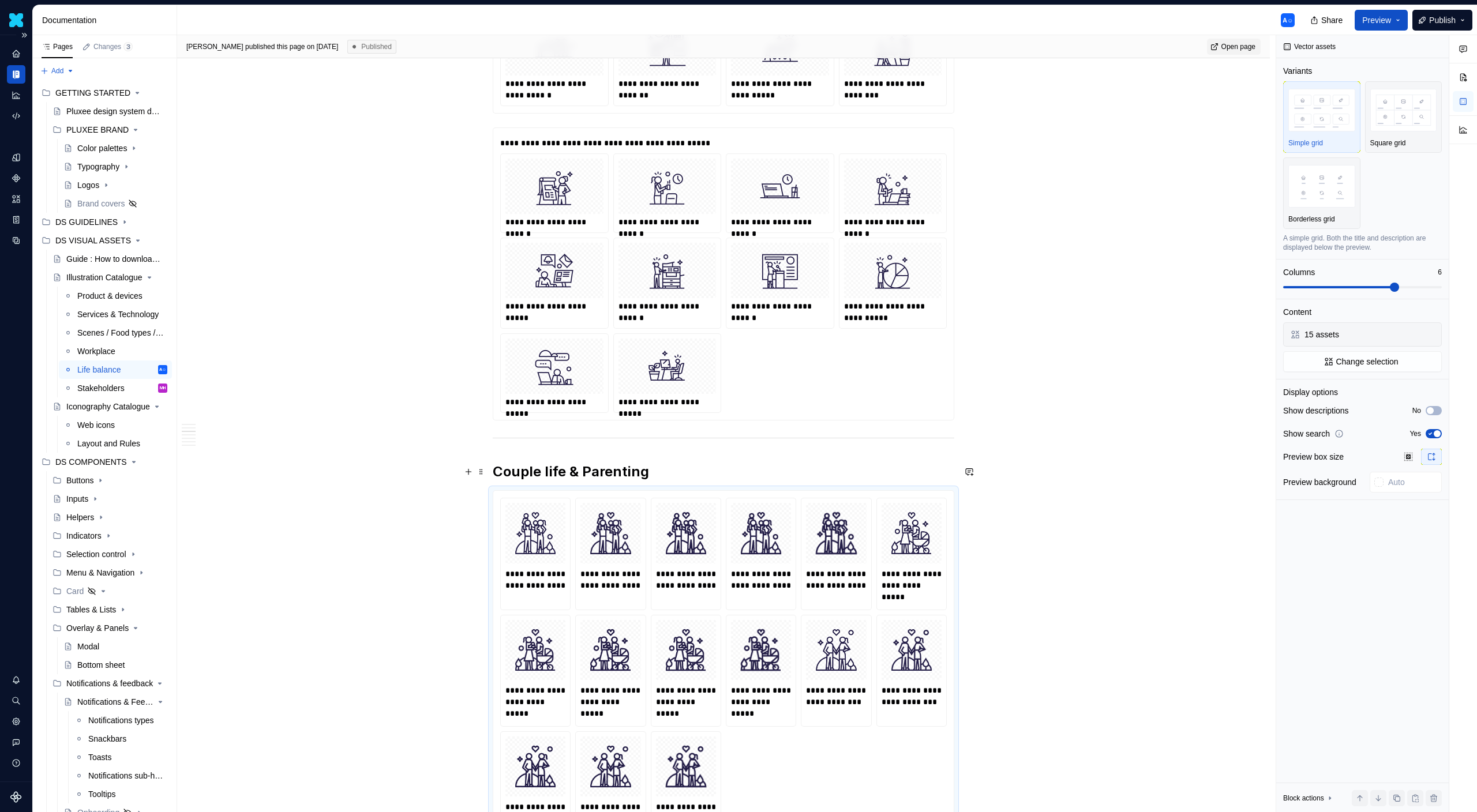
click at [443, 469] on div "**********" at bounding box center [723, 787] width 1093 height 3582
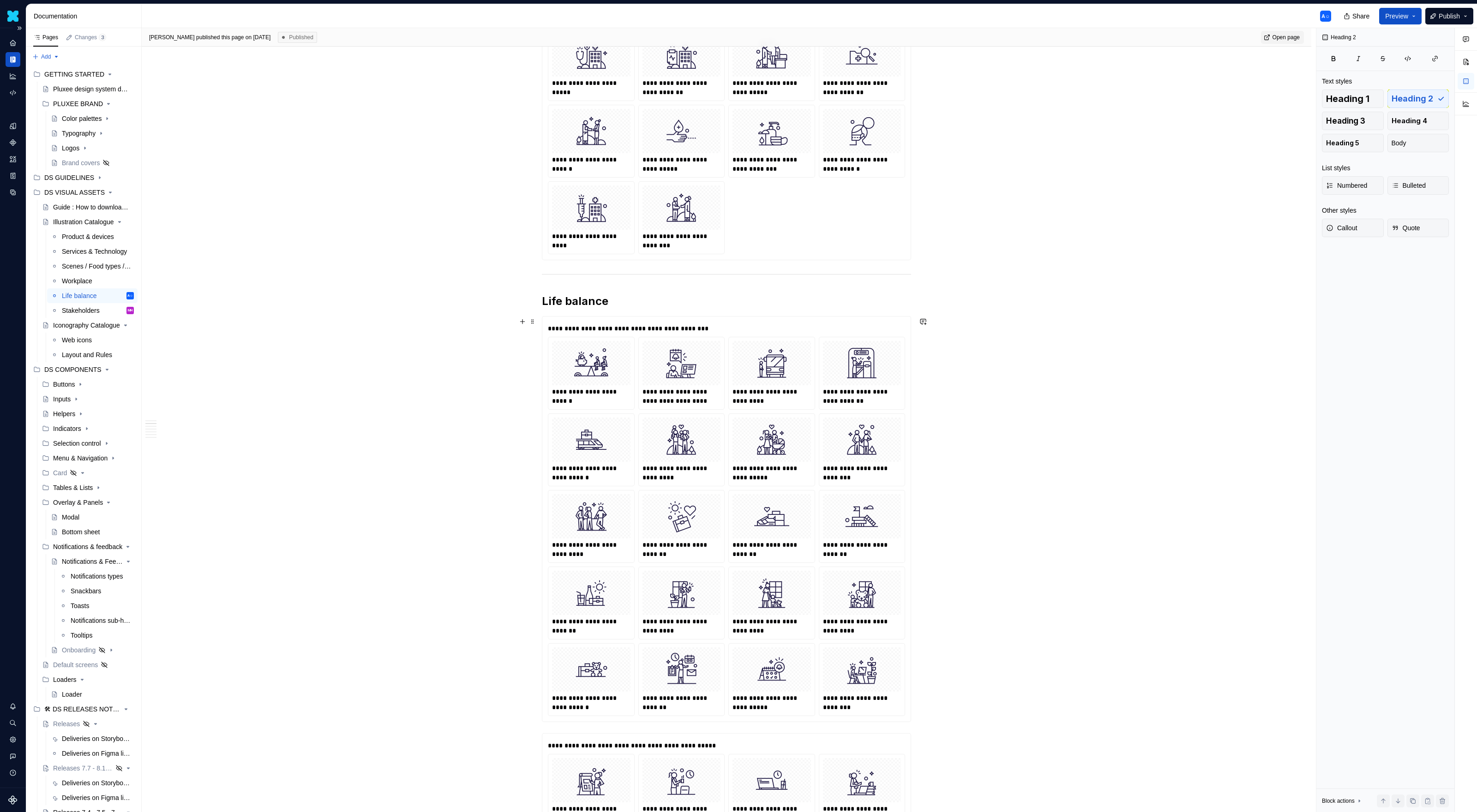
scroll to position [550, 0]
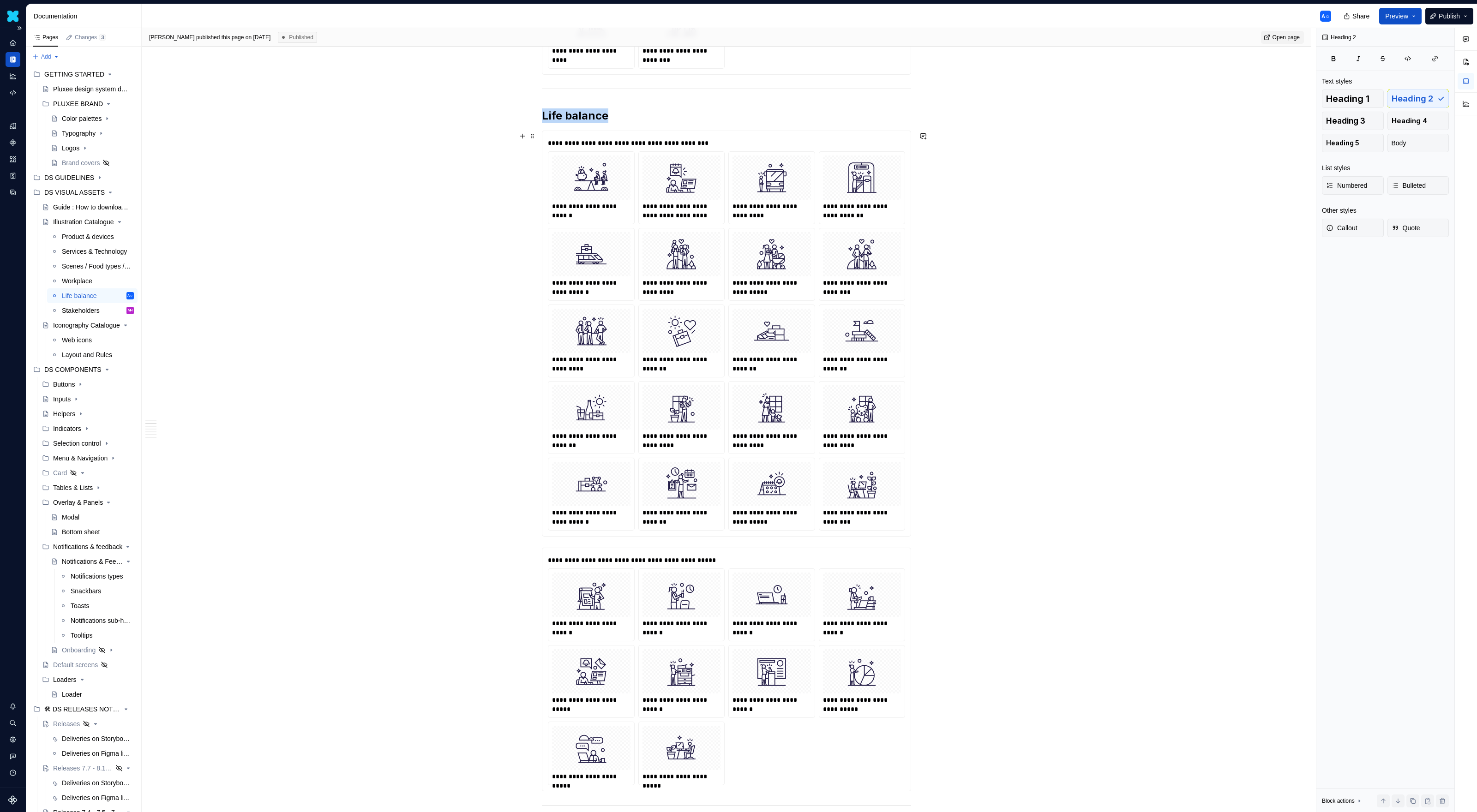
click at [641, 163] on div "**********" at bounding box center [682, 188] width 86 height 72
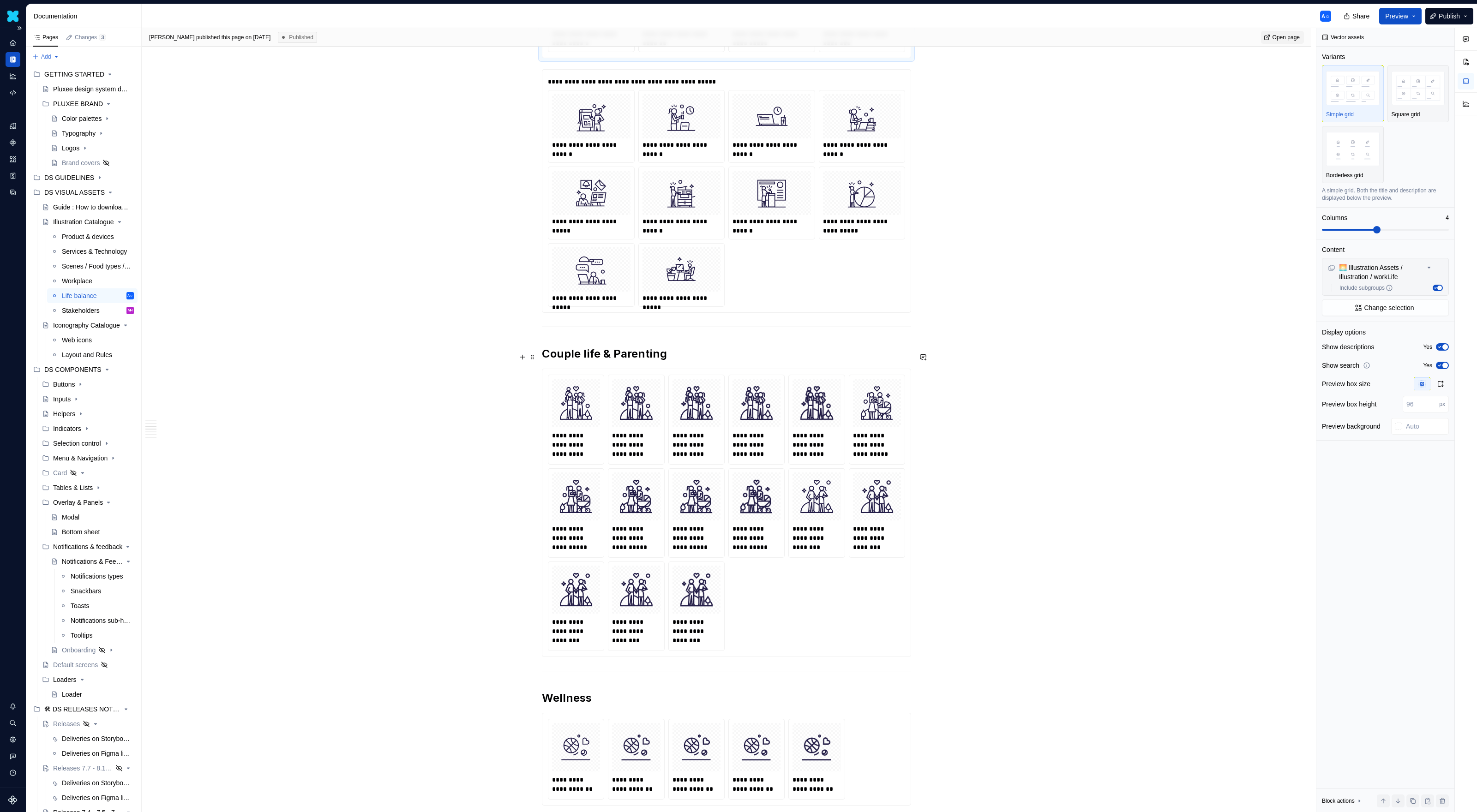
scroll to position [985, 0]
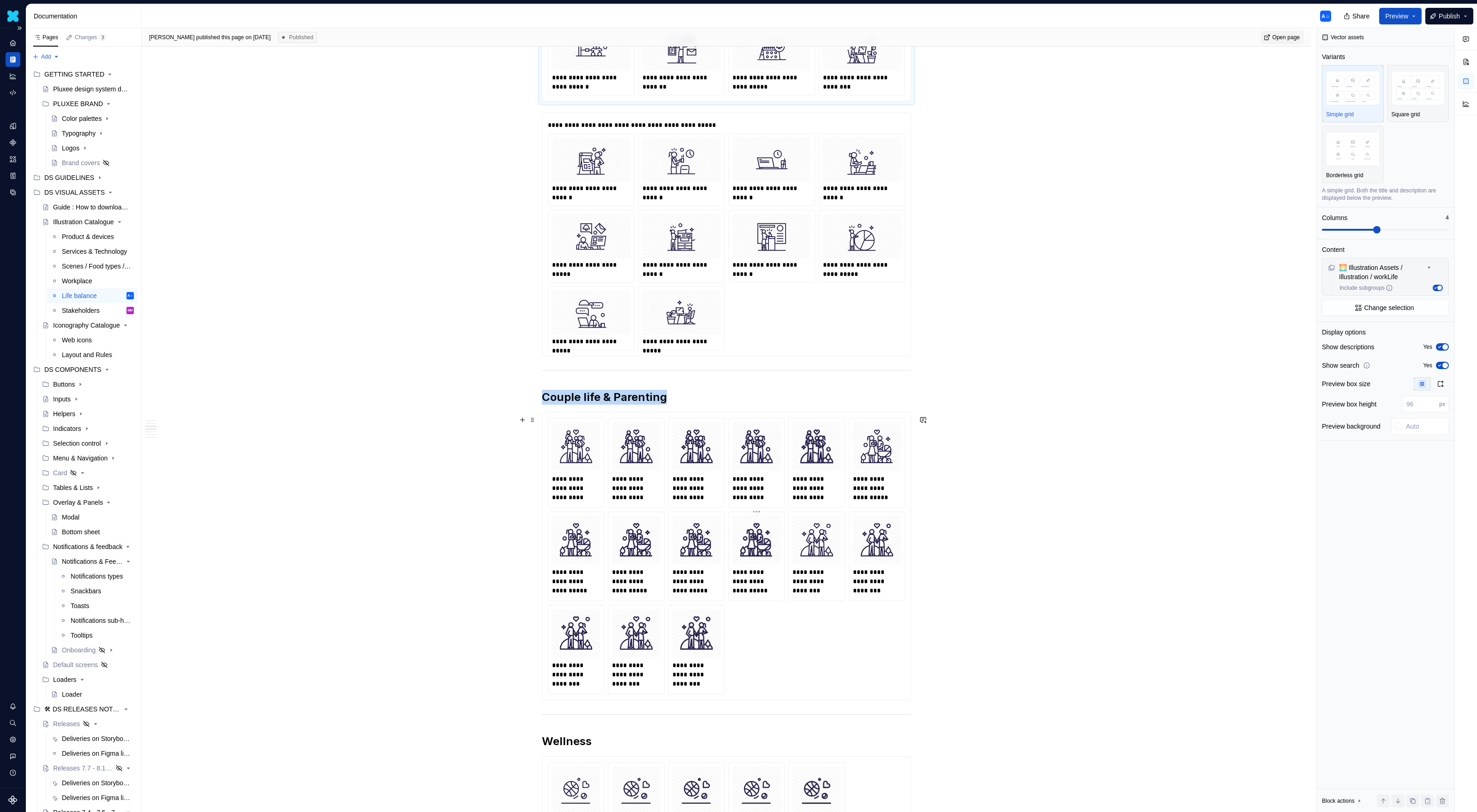
click at [756, 527] on img at bounding box center [756, 539] width 41 height 41
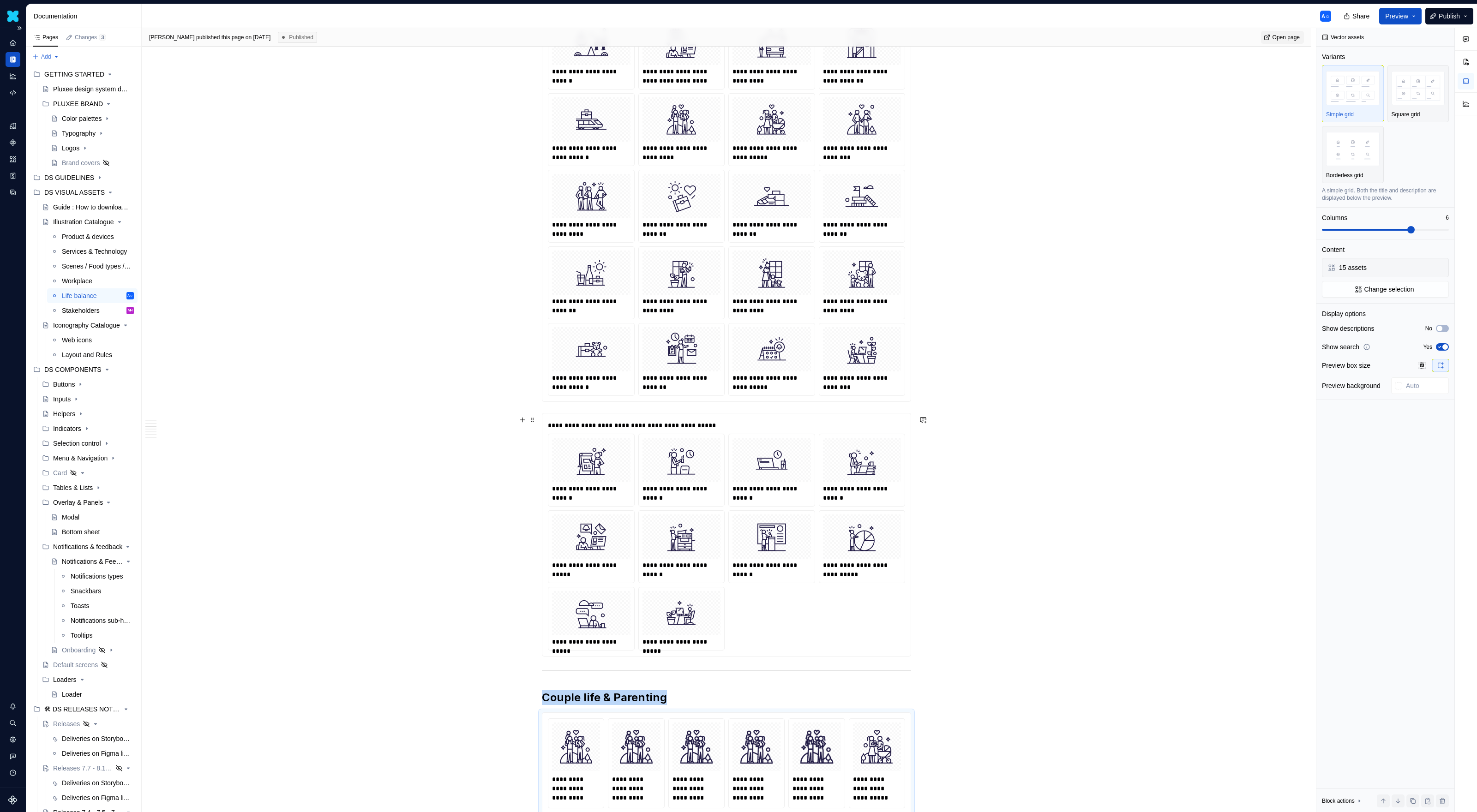
scroll to position [979, 0]
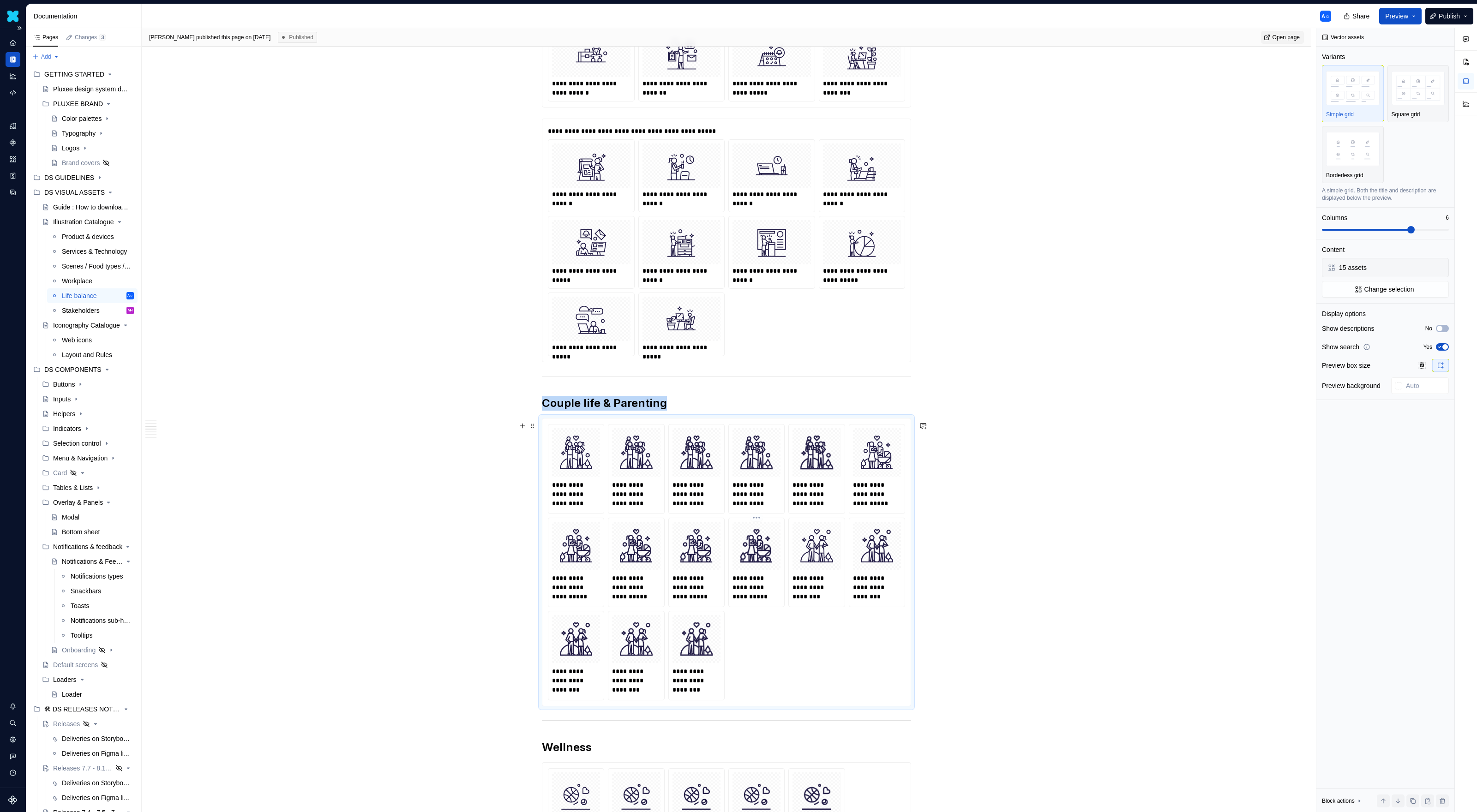
click at [757, 526] on div at bounding box center [757, 546] width 48 height 48
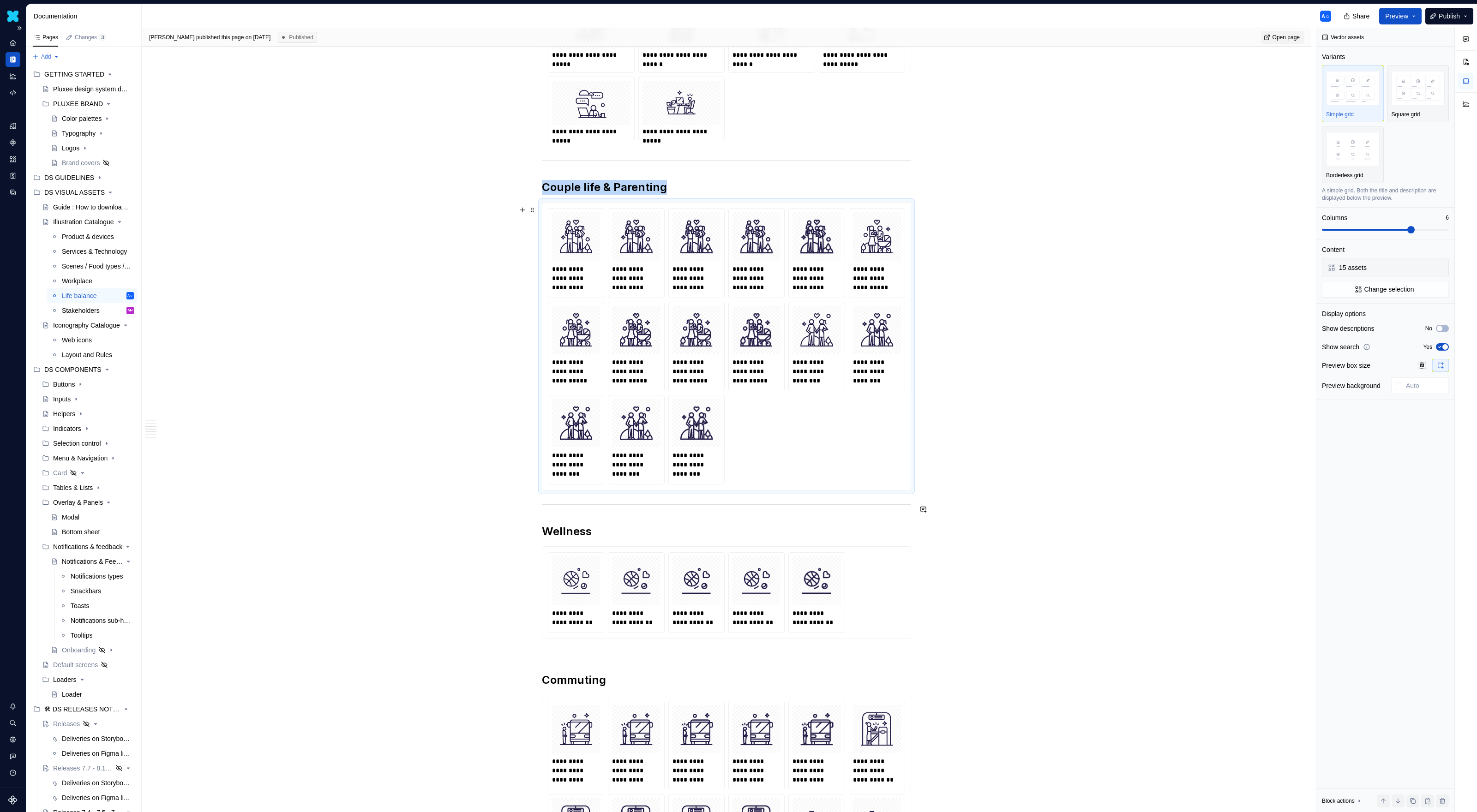
scroll to position [1132, 0]
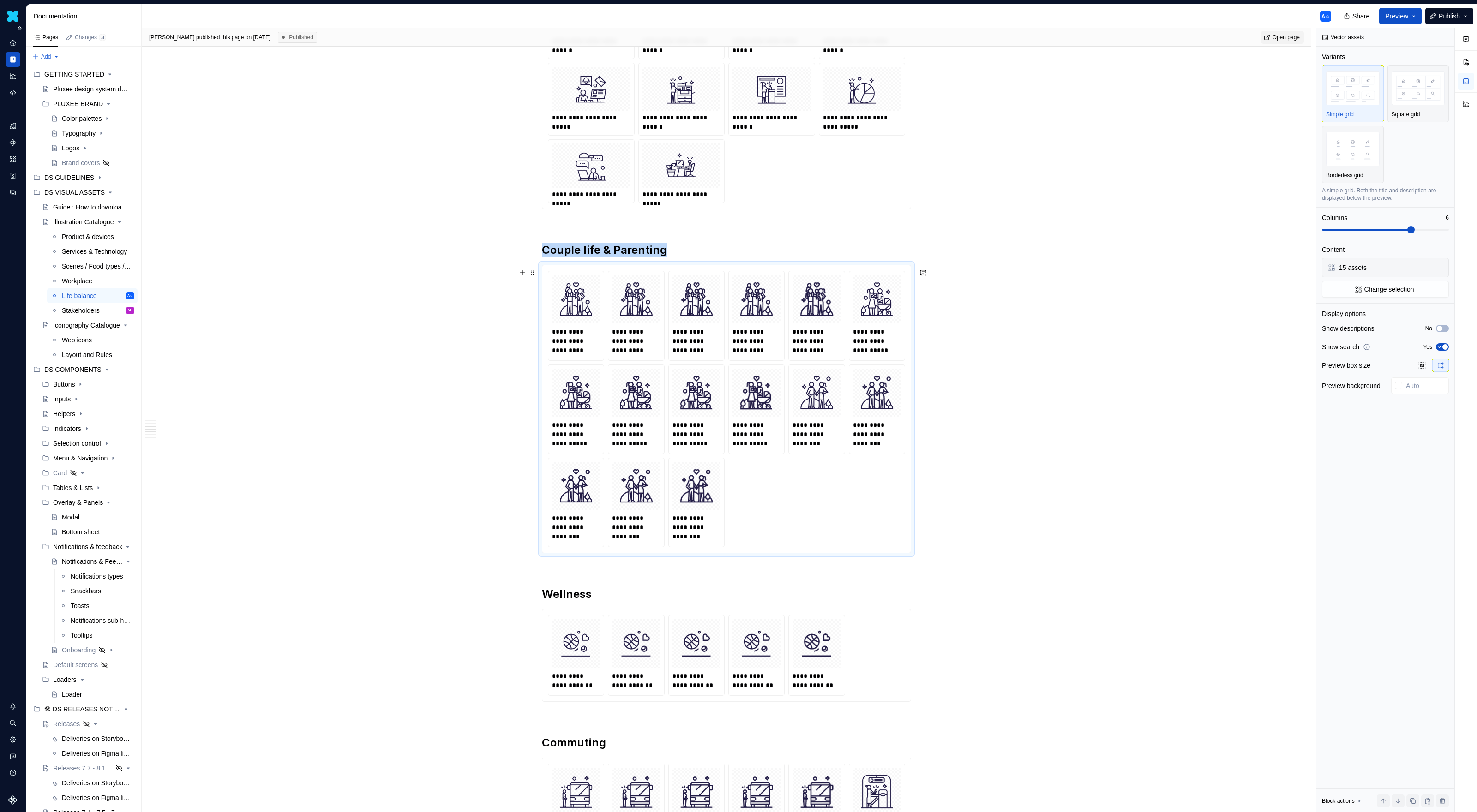
click at [1126, 472] on div "**********" at bounding box center [726, 522] width 1170 height 2923
click at [850, 422] on div "**********" at bounding box center [877, 409] width 56 height 89
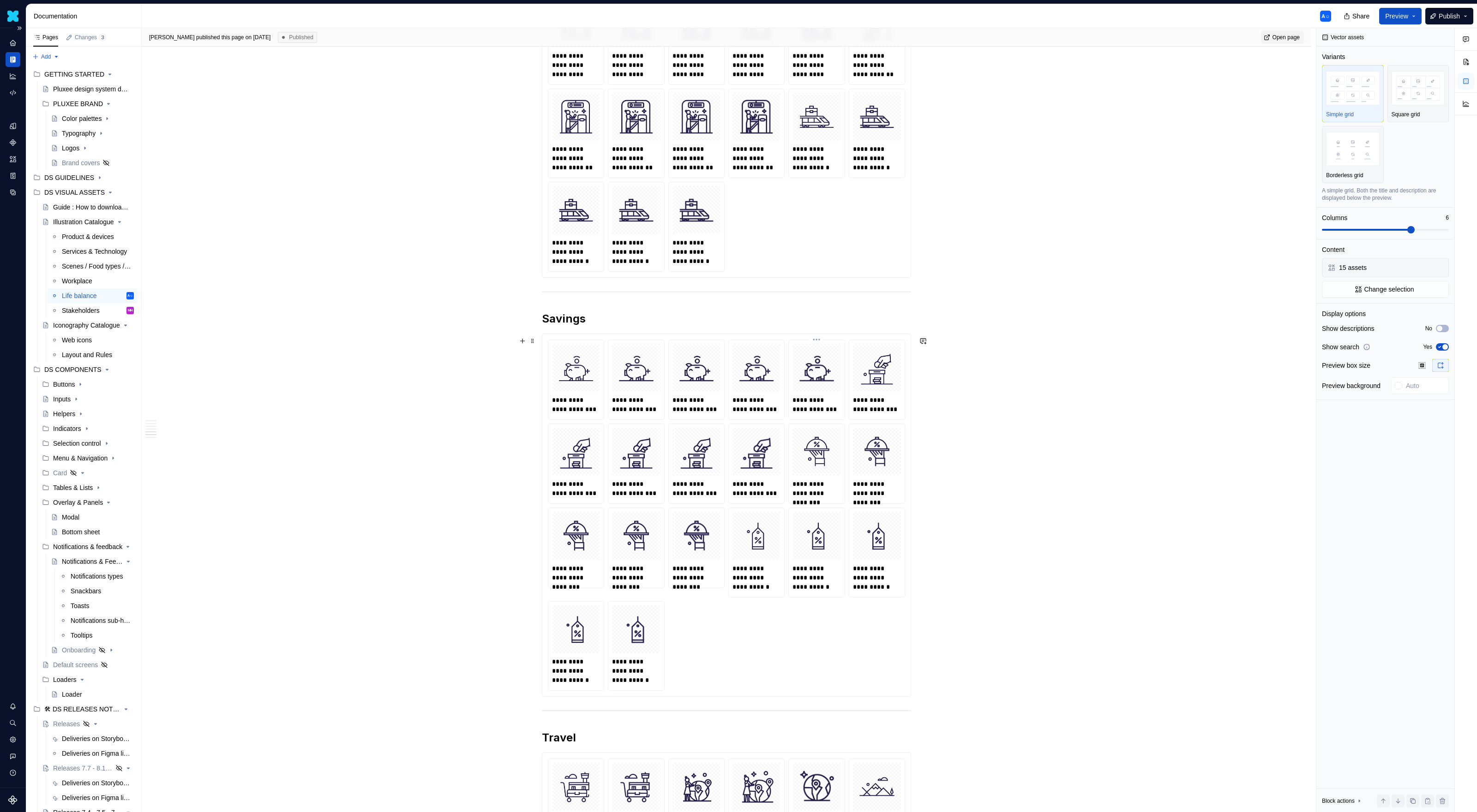
scroll to position [1917, 0]
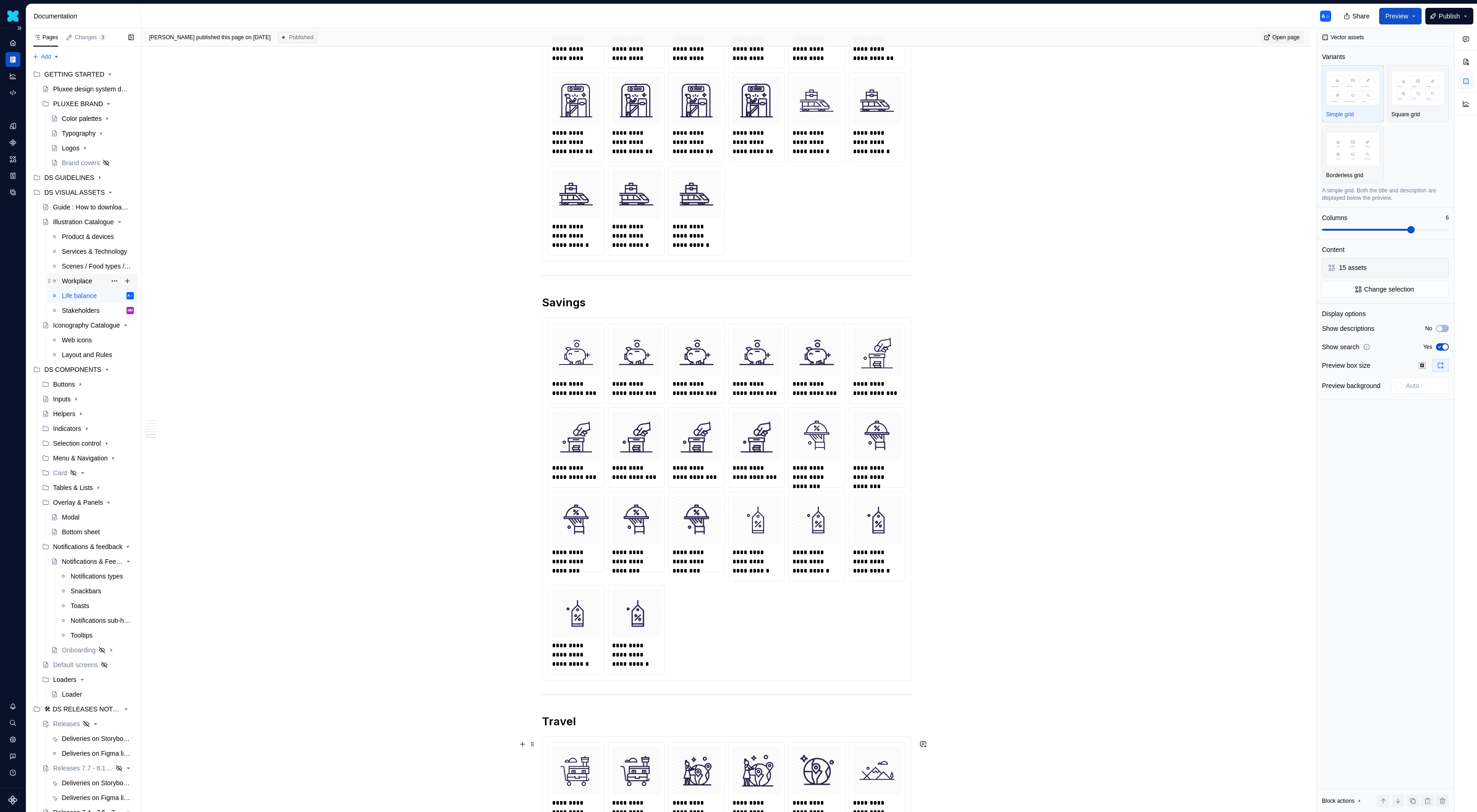
click at [100, 277] on div "Workplace" at bounding box center [98, 281] width 72 height 13
click at [80, 280] on div "Workplace" at bounding box center [77, 281] width 30 height 9
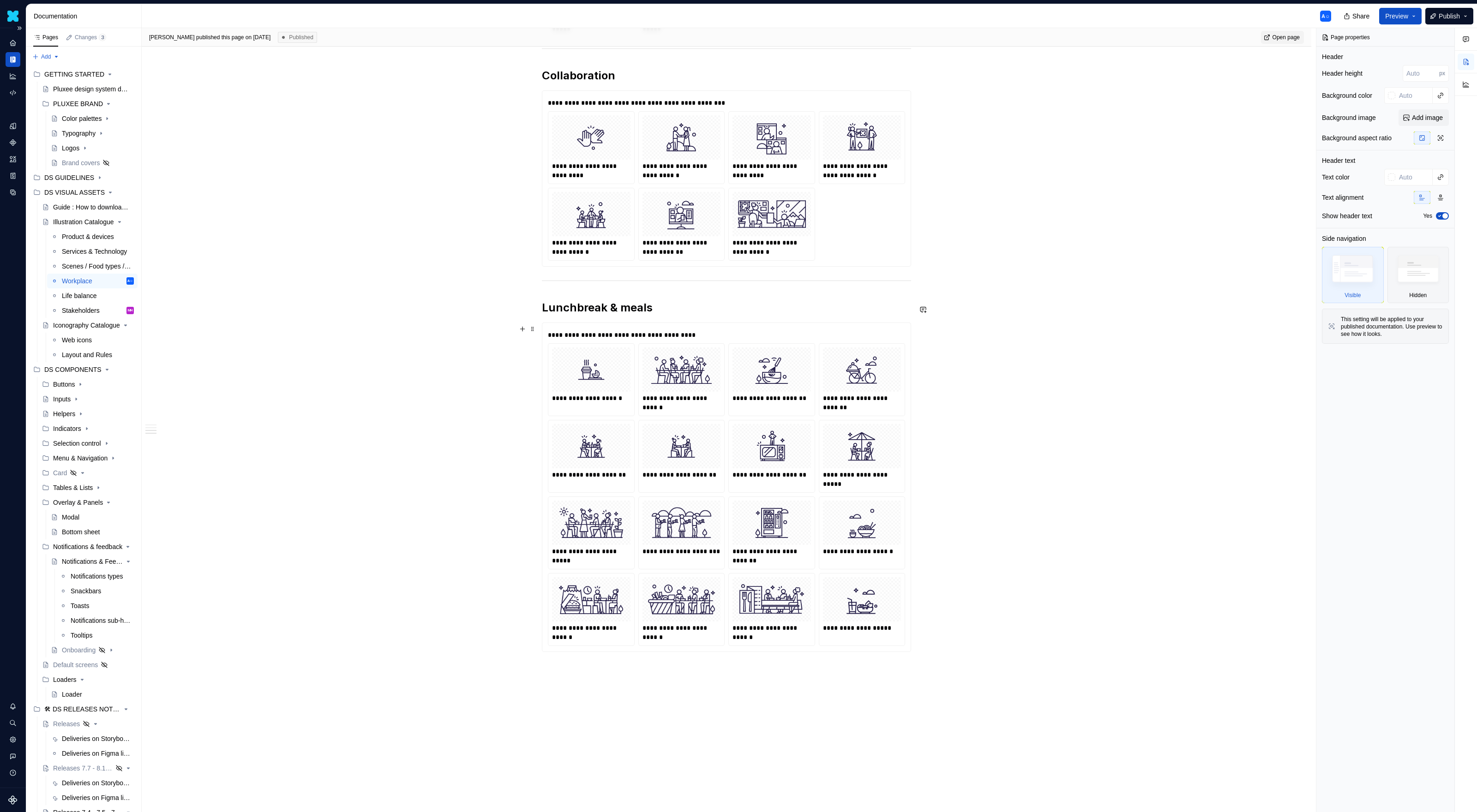
scroll to position [834, 0]
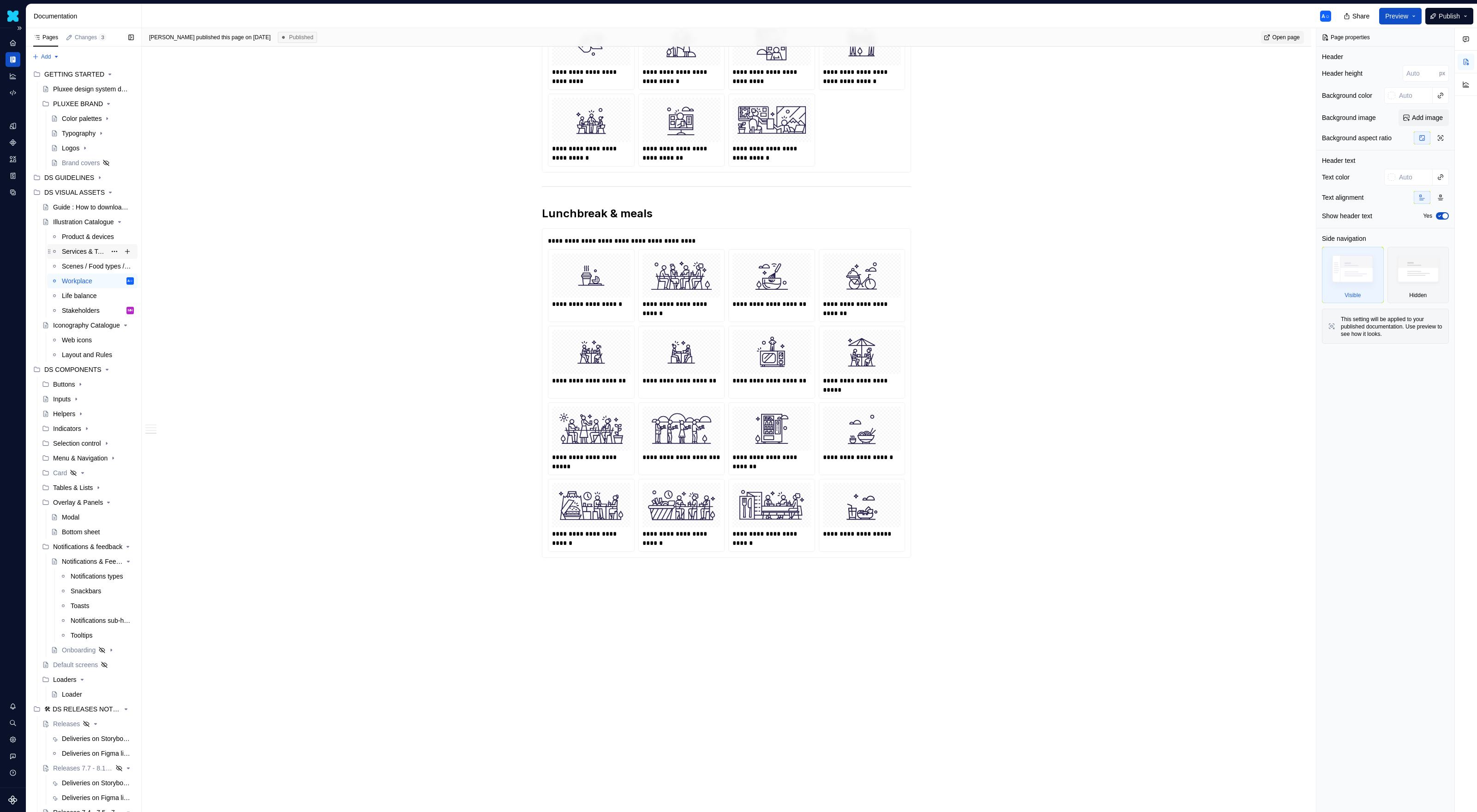
click at [79, 247] on div "Services & Technology" at bounding box center [84, 252] width 44 height 9
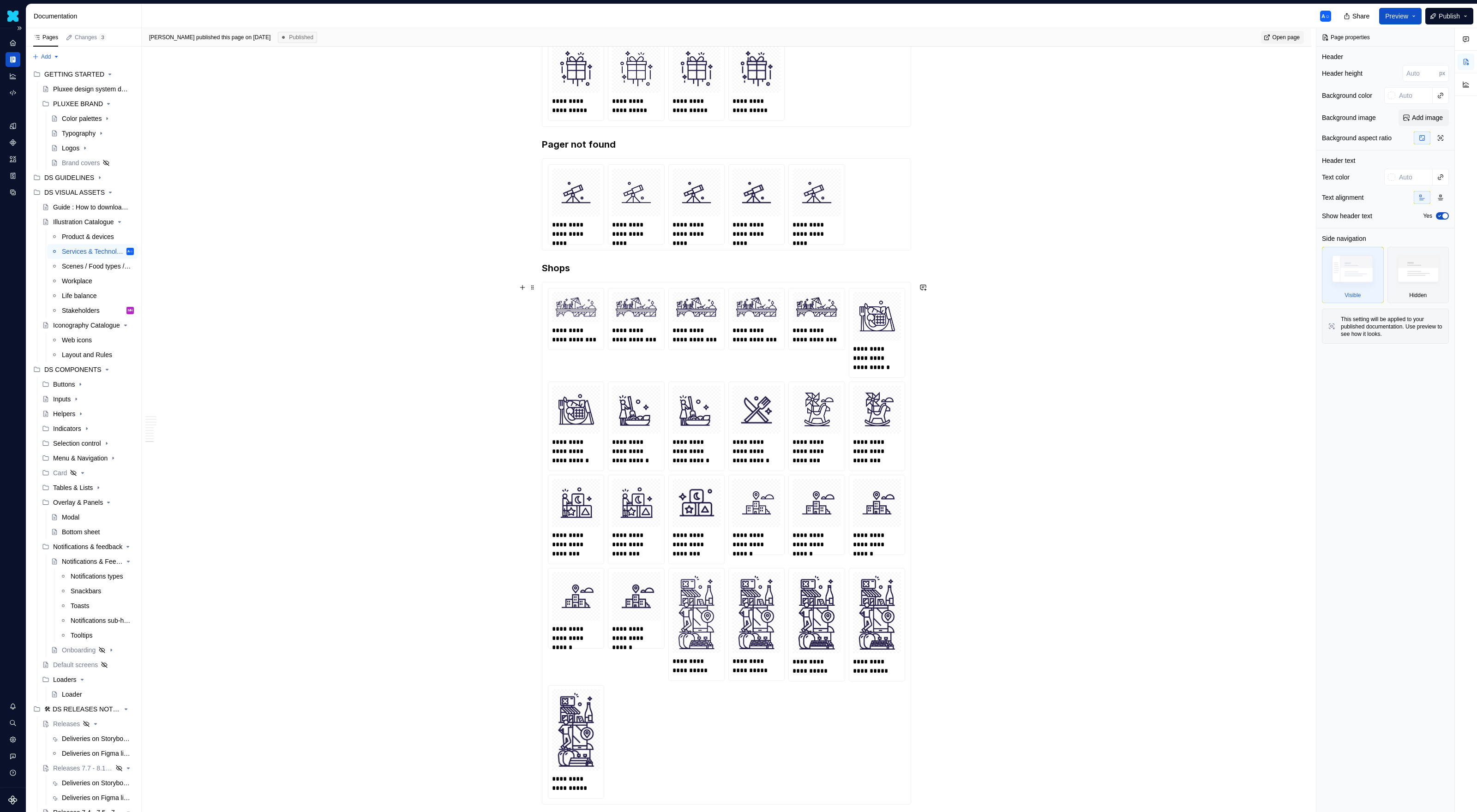
scroll to position [2072, 0]
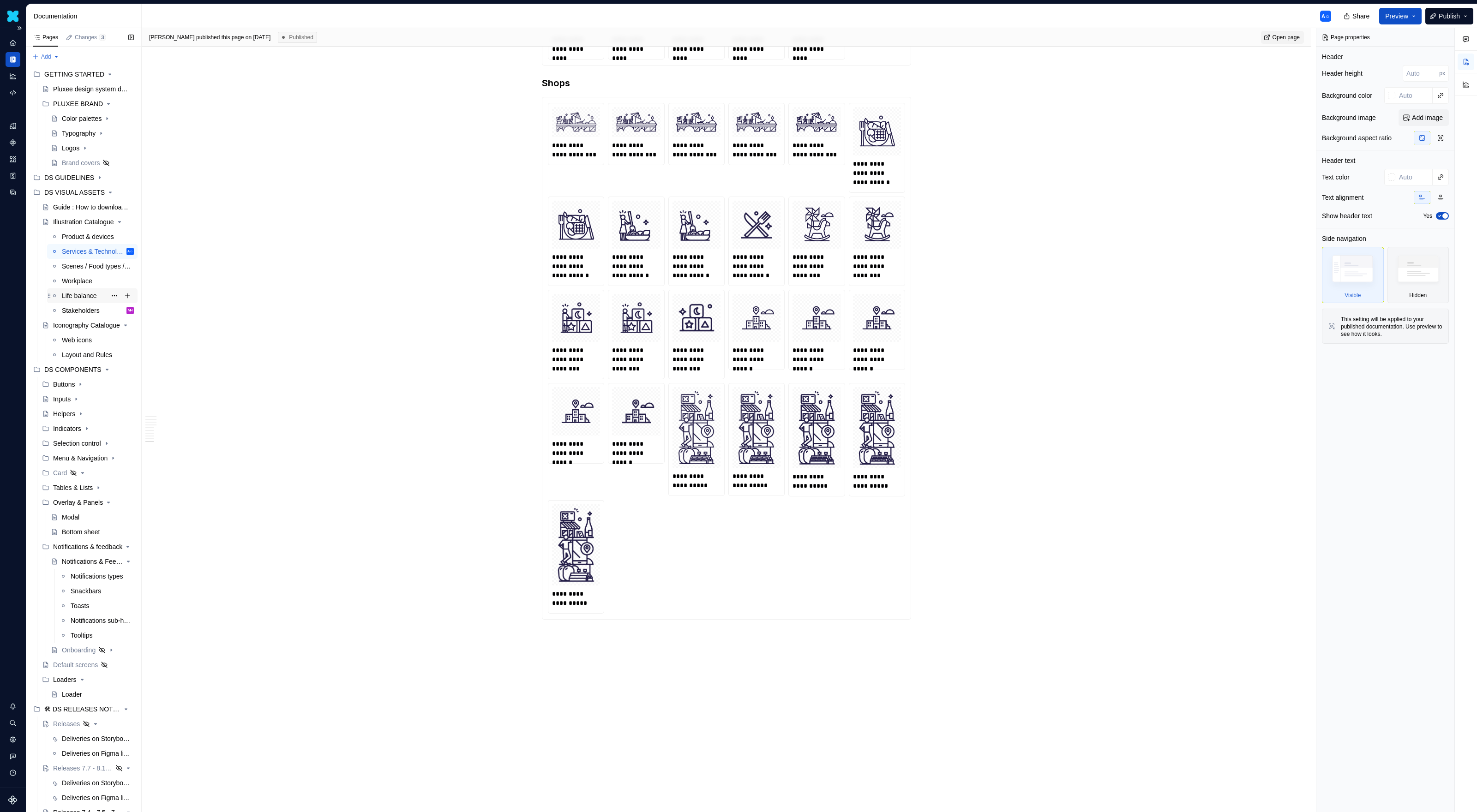
click at [84, 297] on div "Life balance" at bounding box center [79, 296] width 35 height 9
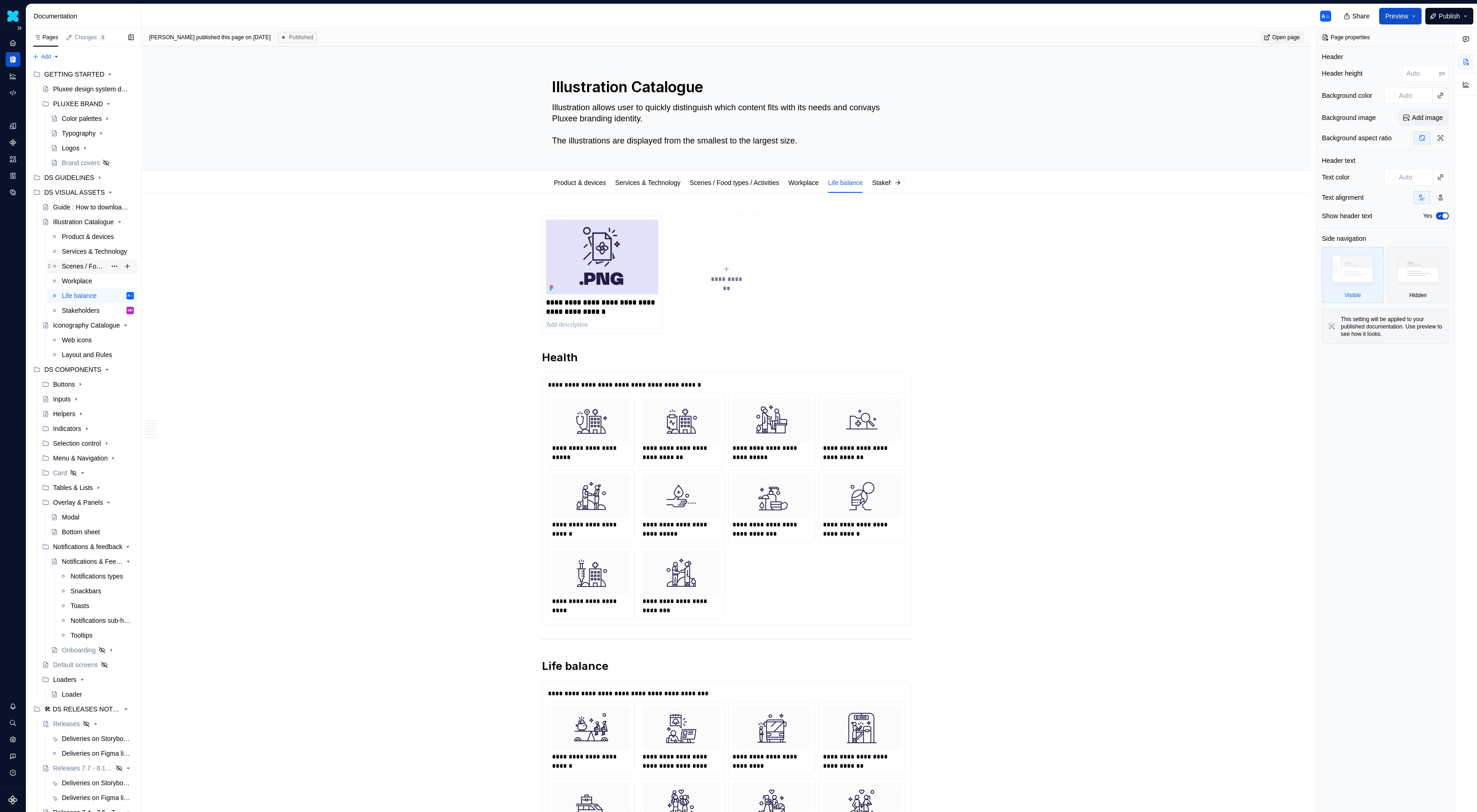
click at [80, 266] on div "Scenes / Food types / Activities" at bounding box center [84, 266] width 44 height 9
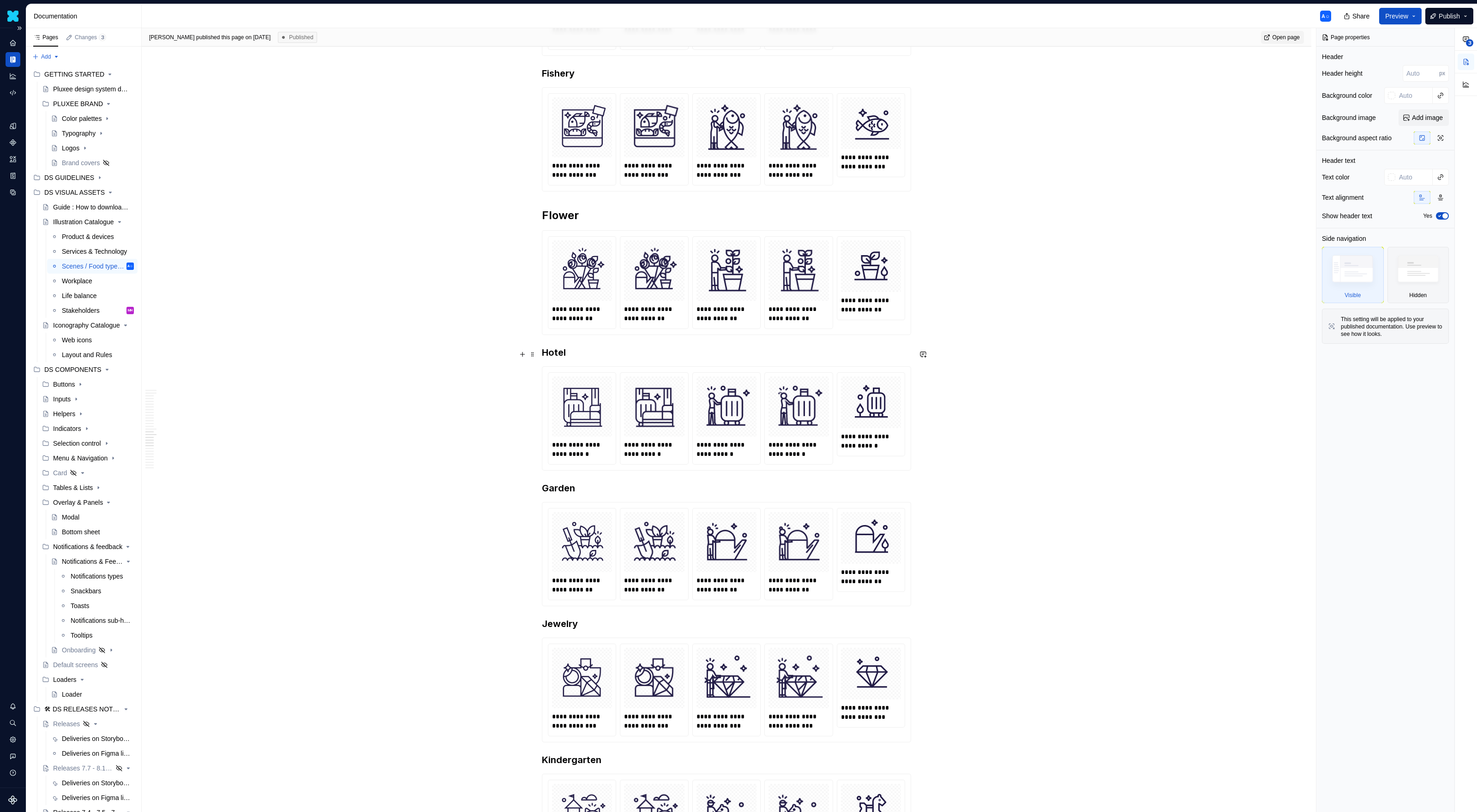
scroll to position [2784, 0]
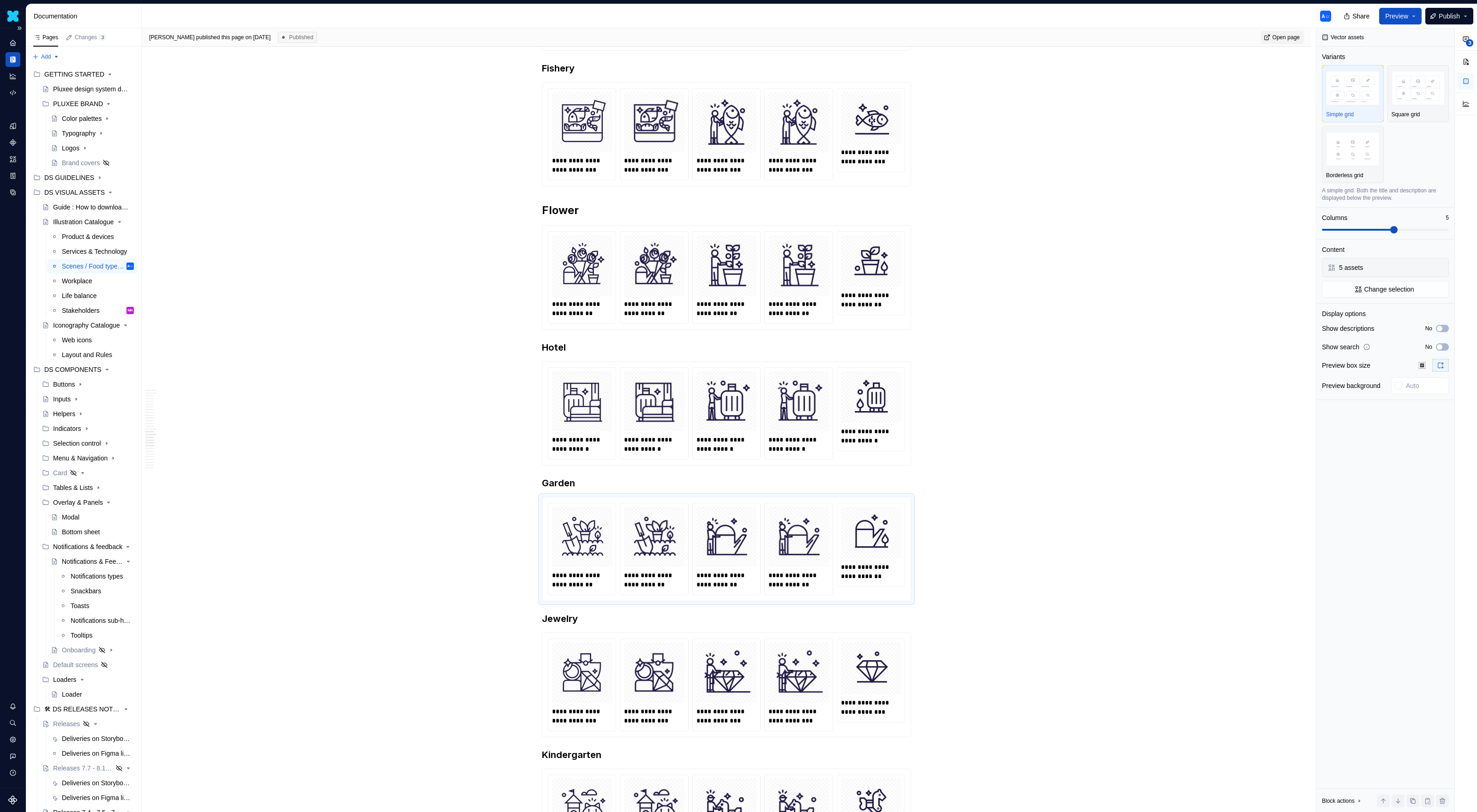
type textarea "*"
